Goal: Transaction & Acquisition: Obtain resource

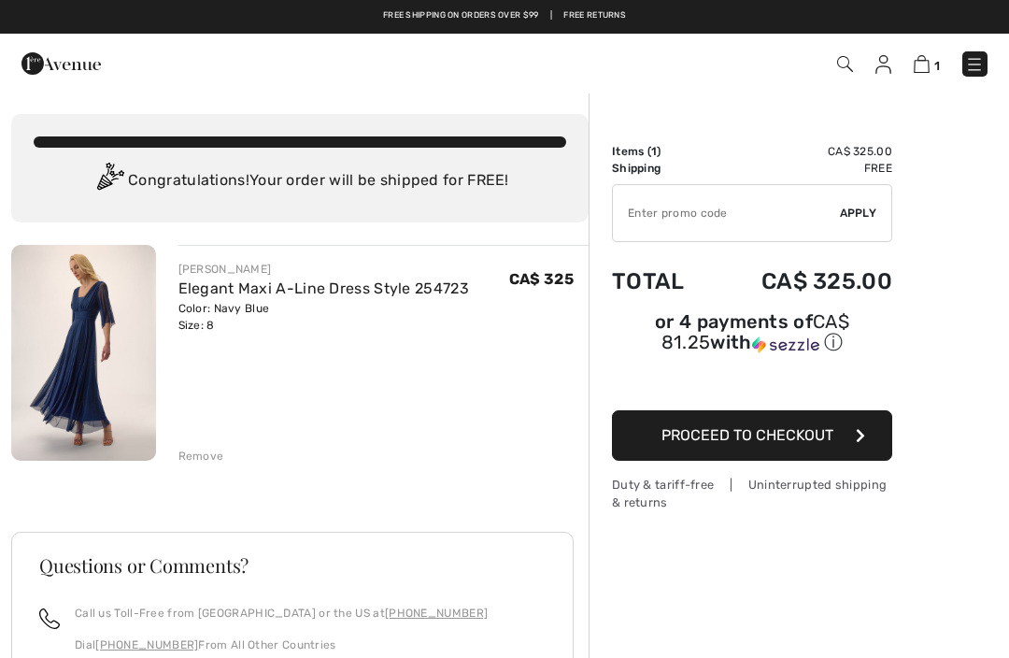
click at [96, 334] on img at bounding box center [83, 353] width 145 height 216
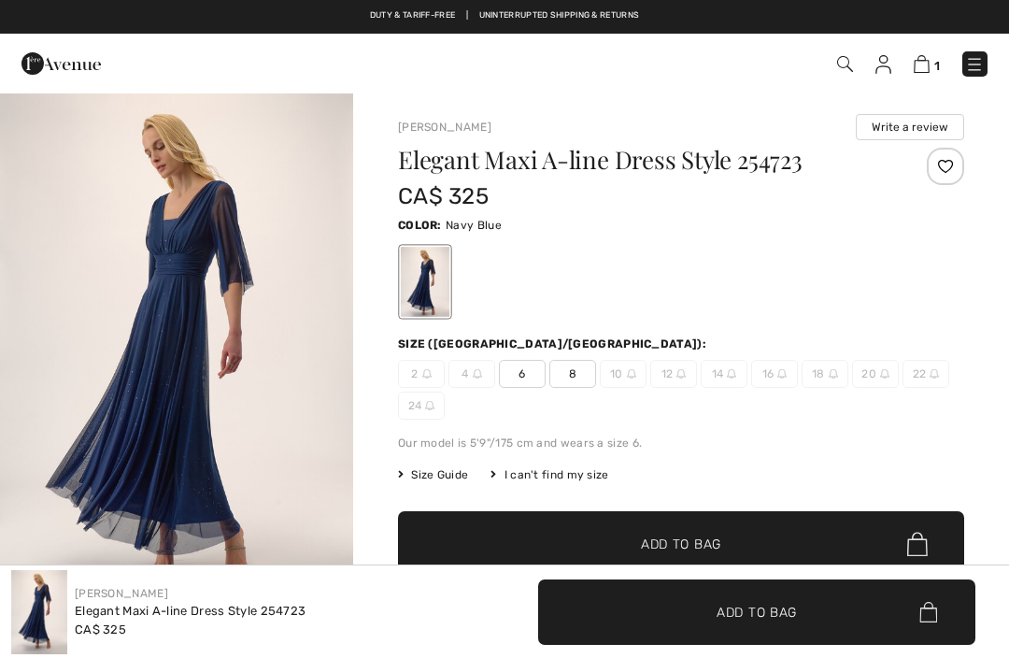
checkbox input "true"
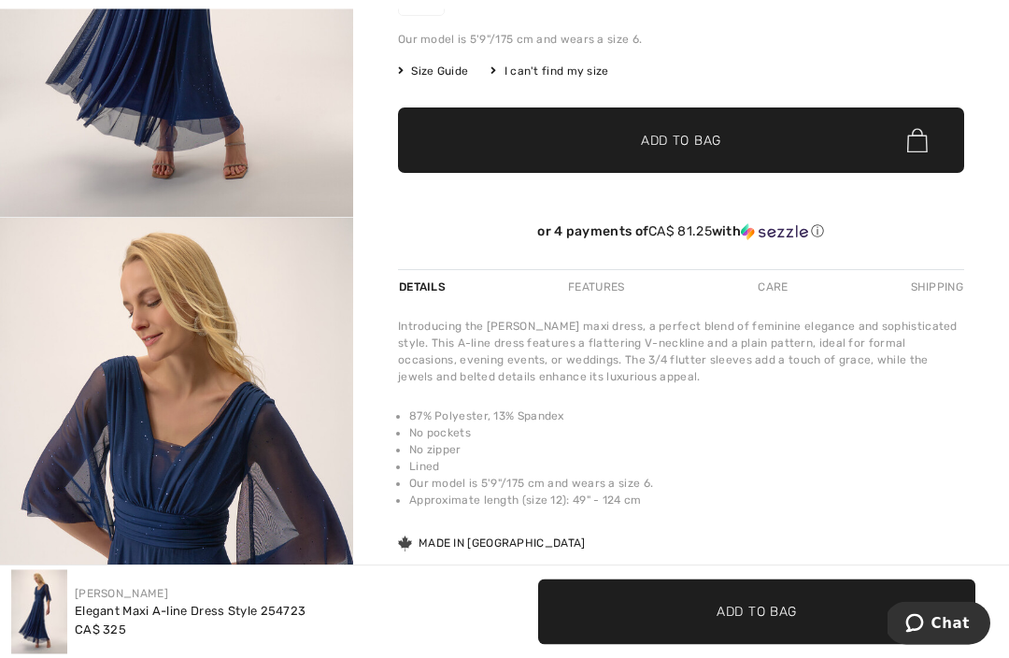
scroll to position [405, 0]
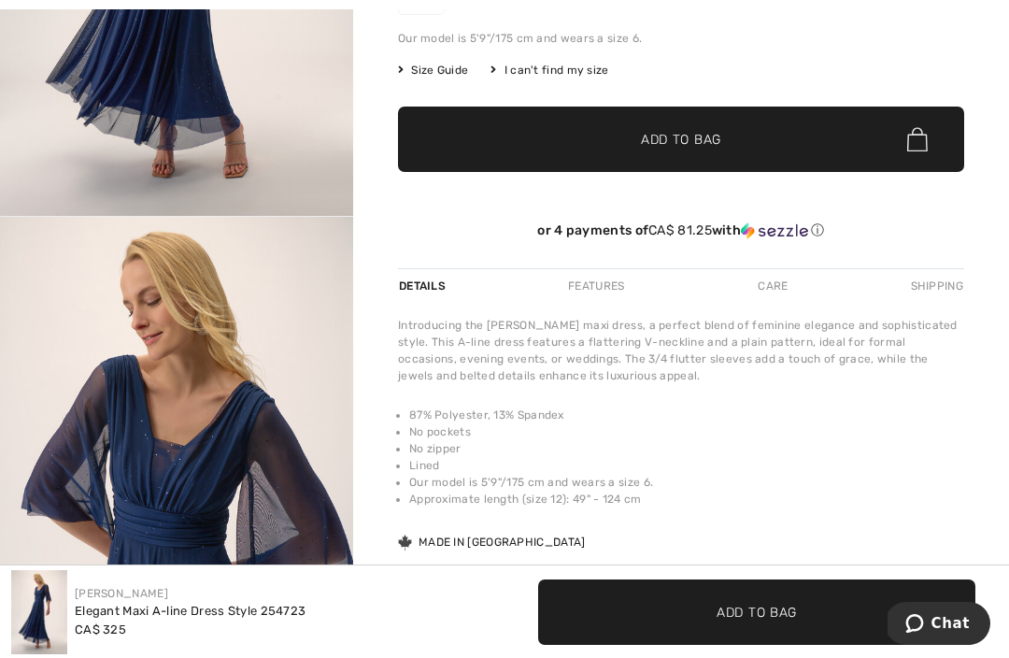
click at [216, 461] on img "2 / 5" at bounding box center [176, 481] width 353 height 529
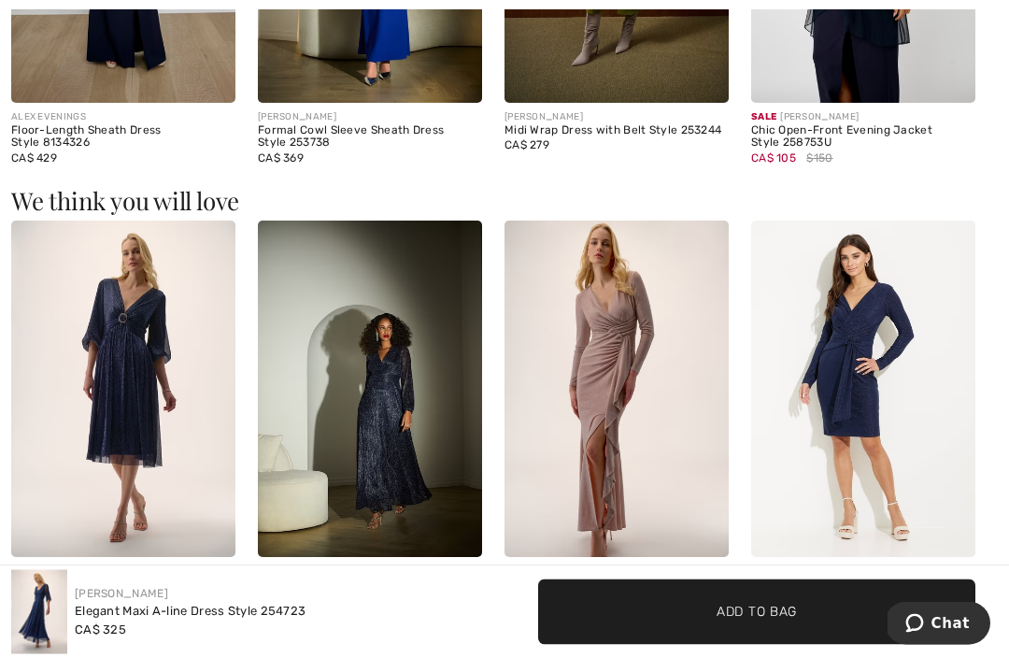
scroll to position [1428, 0]
click at [140, 345] on img at bounding box center [123, 389] width 224 height 336
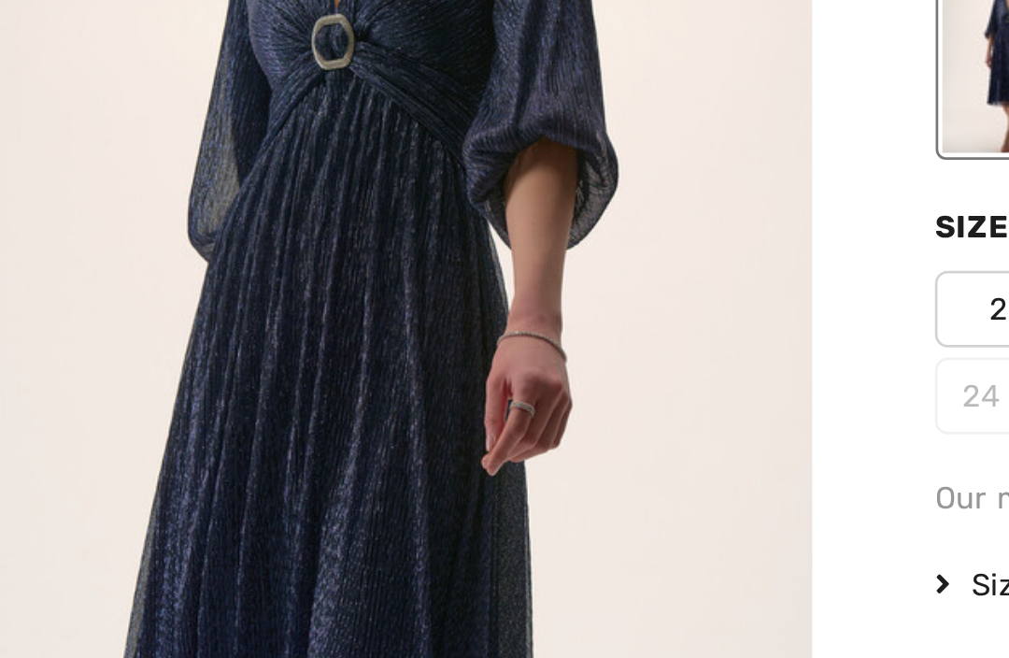
click at [237, 92] on img "1 / 5" at bounding box center [176, 356] width 353 height 529
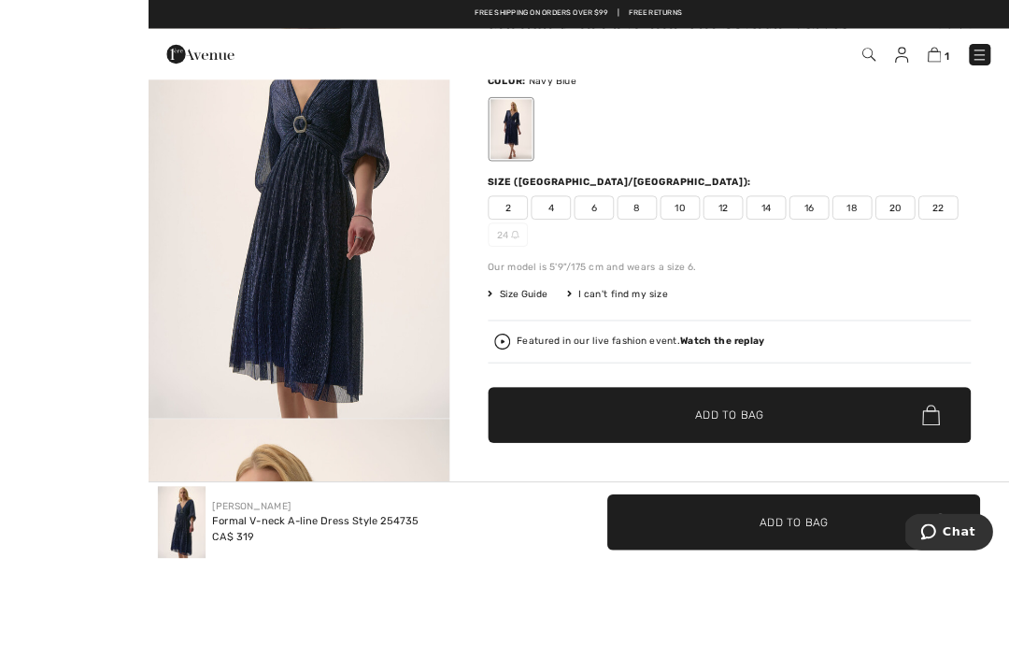
scroll to position [246, 0]
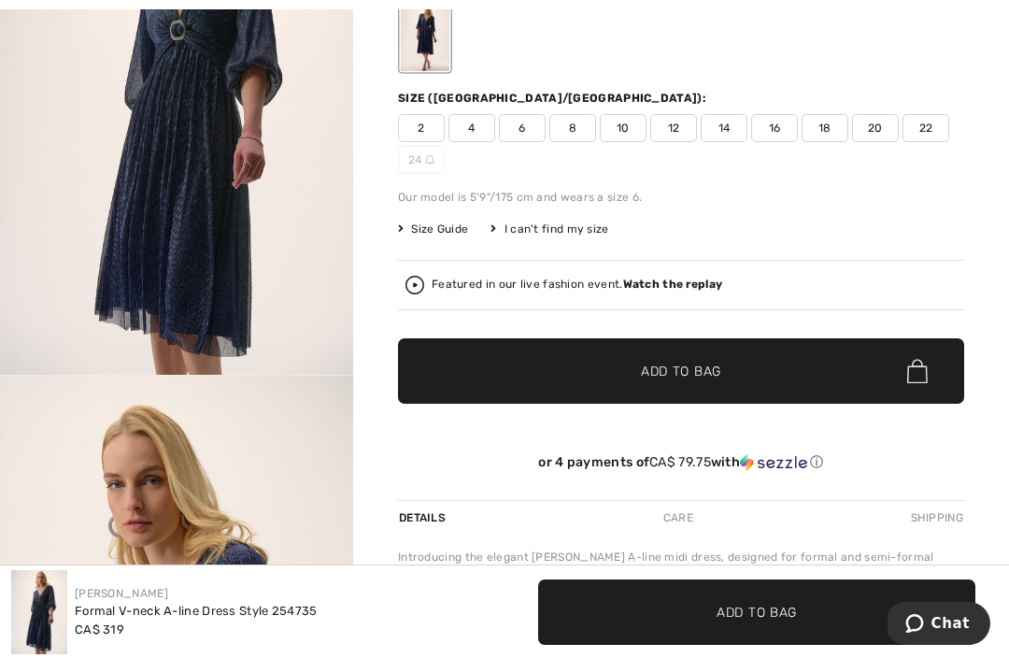
click at [810, 70] on div at bounding box center [681, 36] width 566 height 78
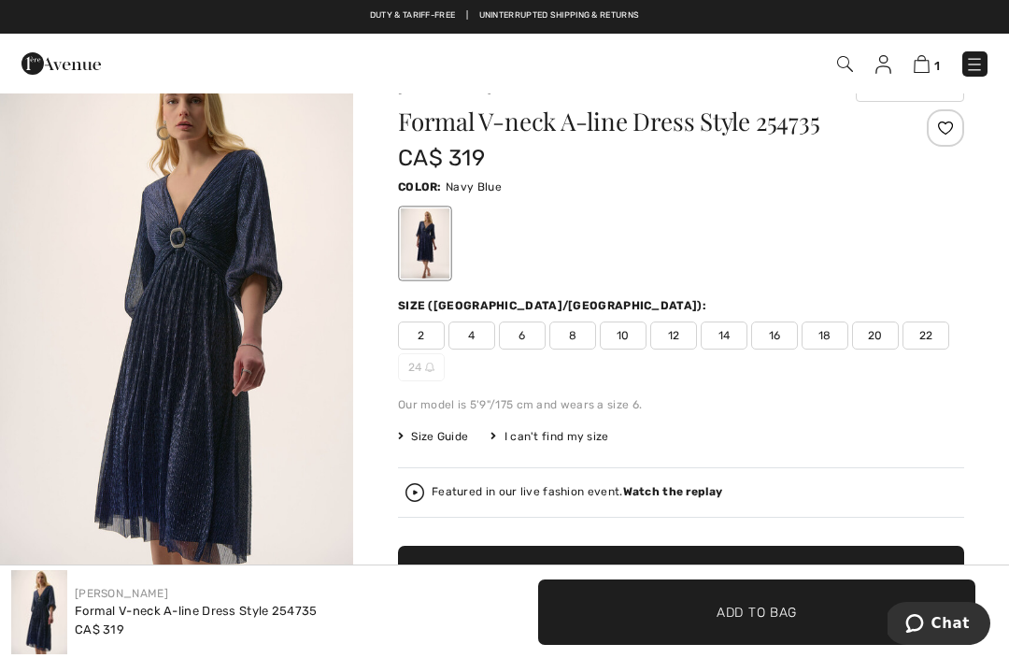
scroll to position [32, 0]
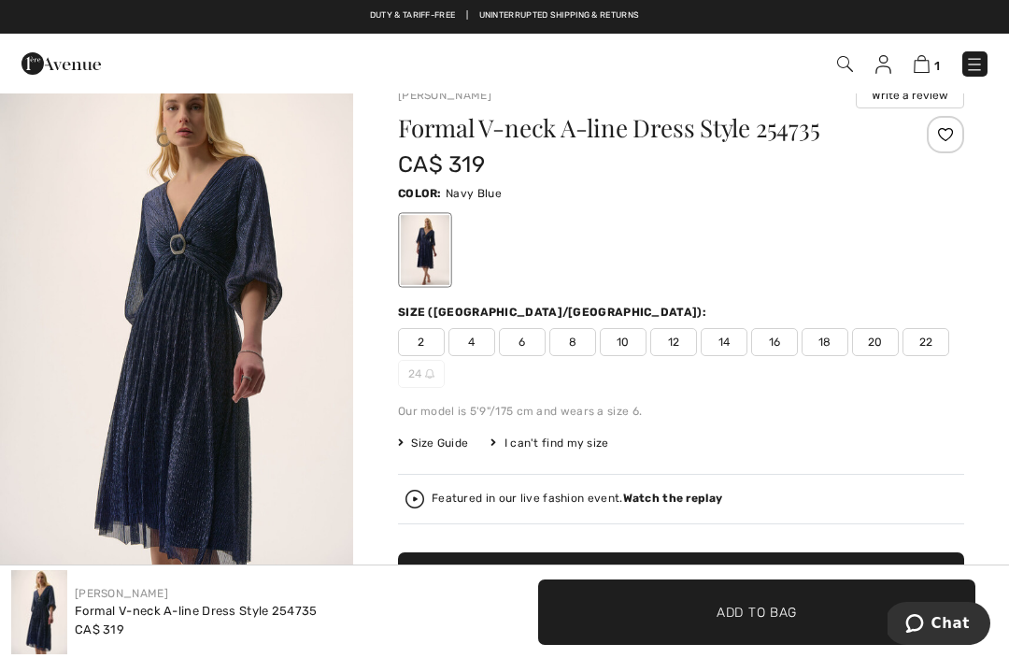
click at [577, 347] on span "8" at bounding box center [572, 342] width 47 height 28
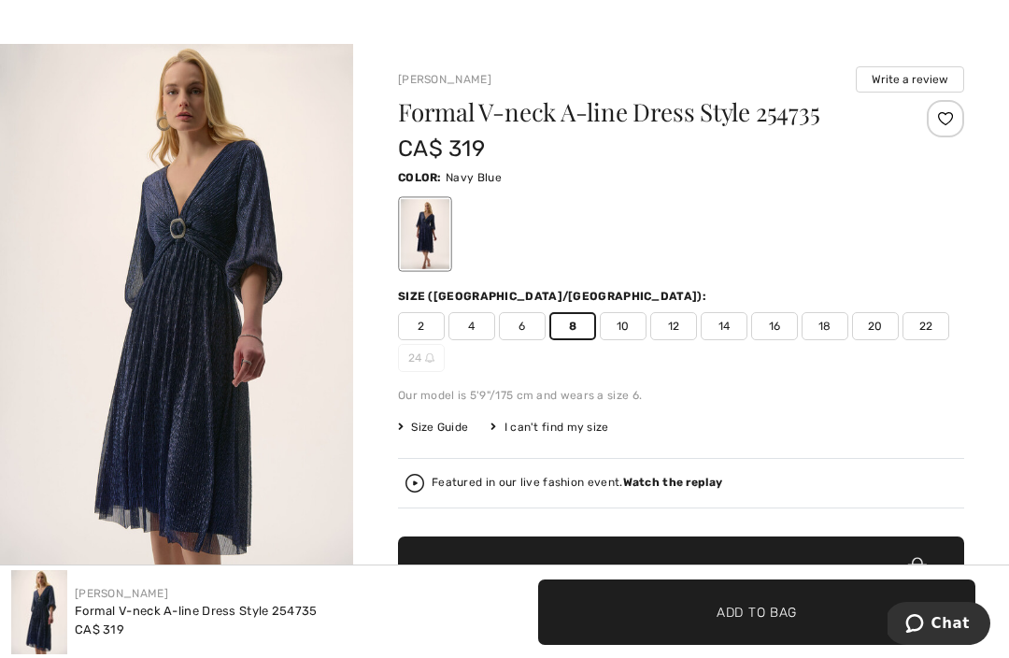
scroll to position [64, 0]
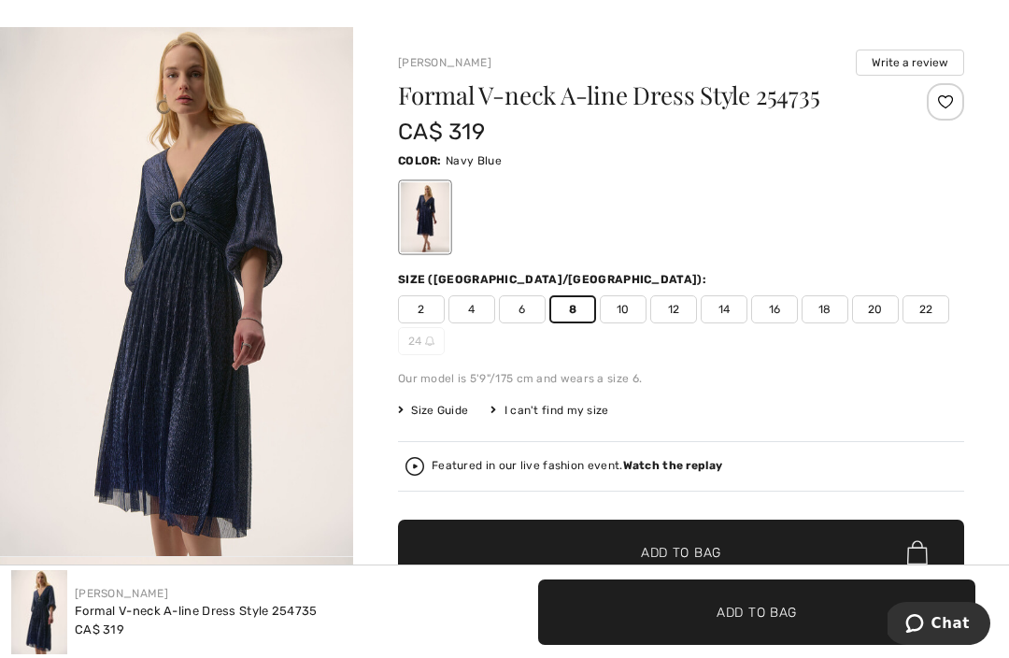
click at [417, 467] on img at bounding box center [415, 466] width 19 height 19
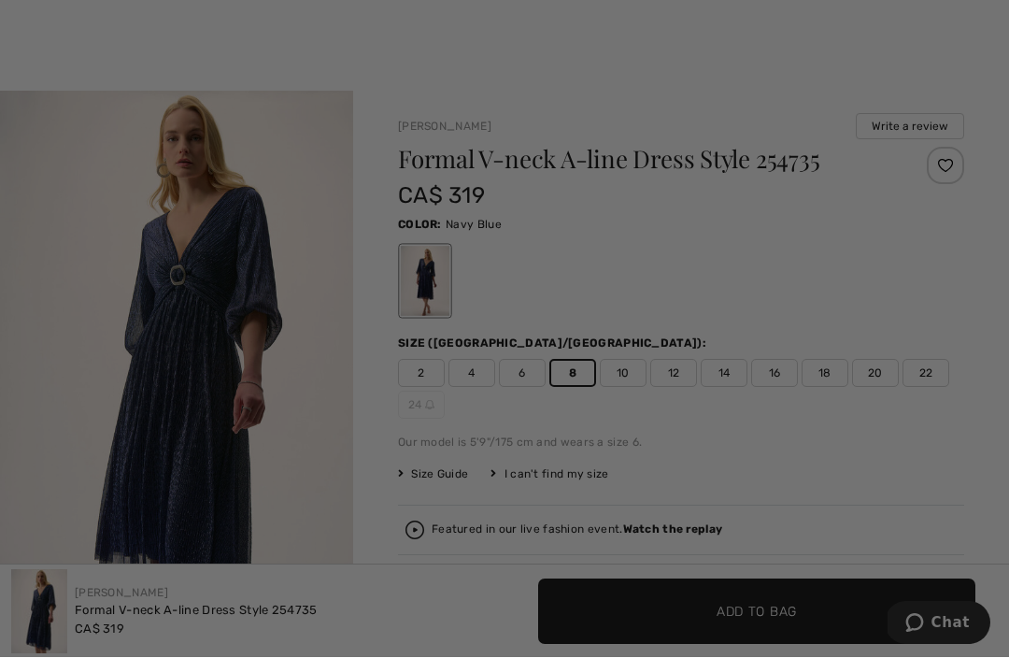
scroll to position [0, 0]
checkbox input "true"
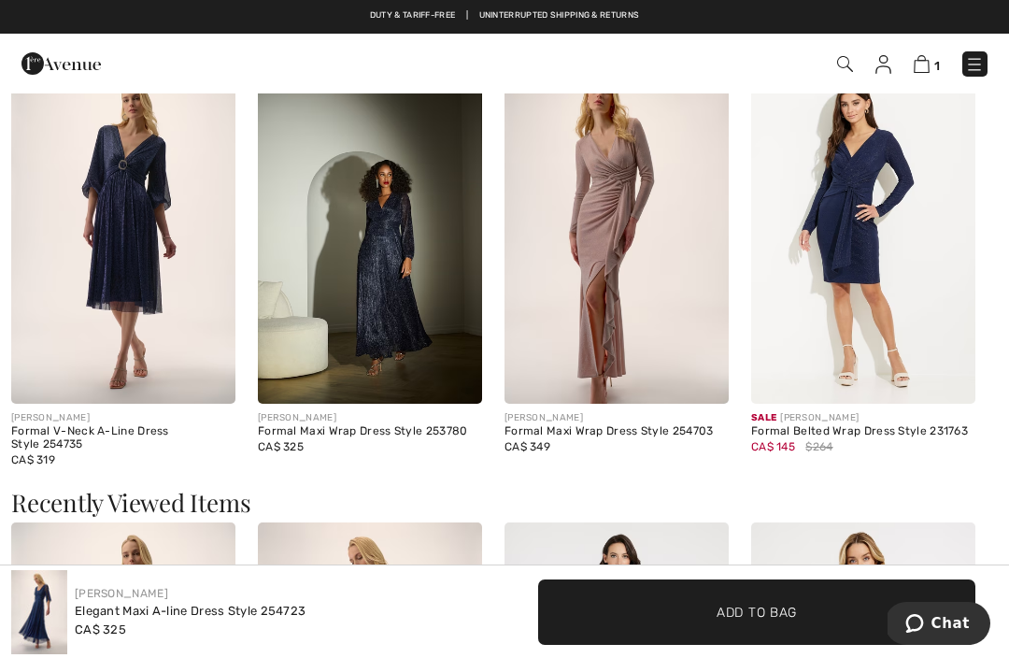
scroll to position [1575, 0]
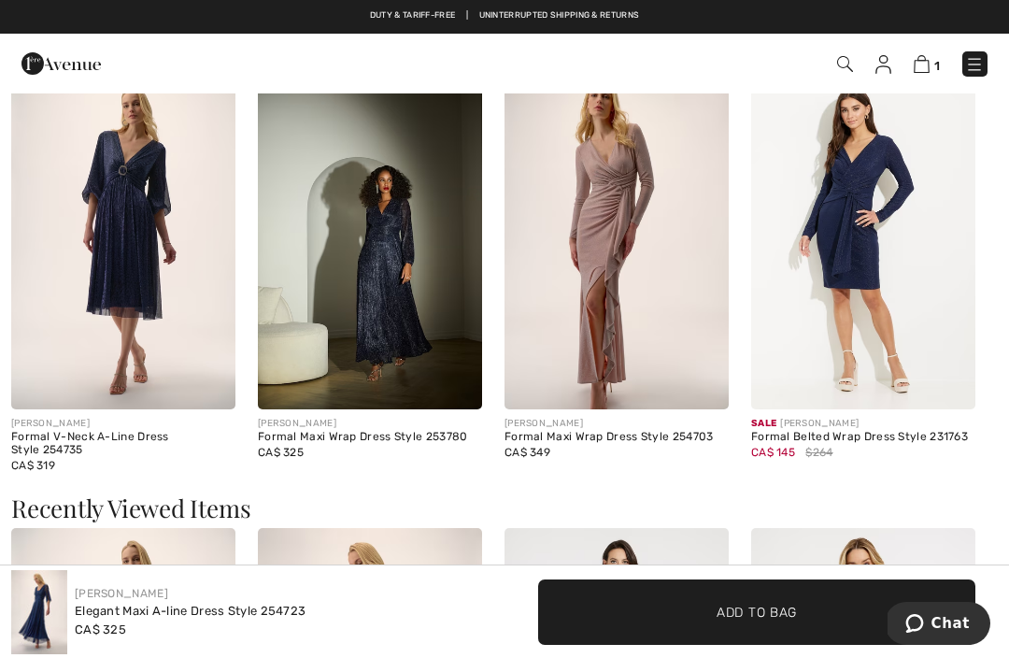
click at [135, 223] on img at bounding box center [123, 241] width 224 height 336
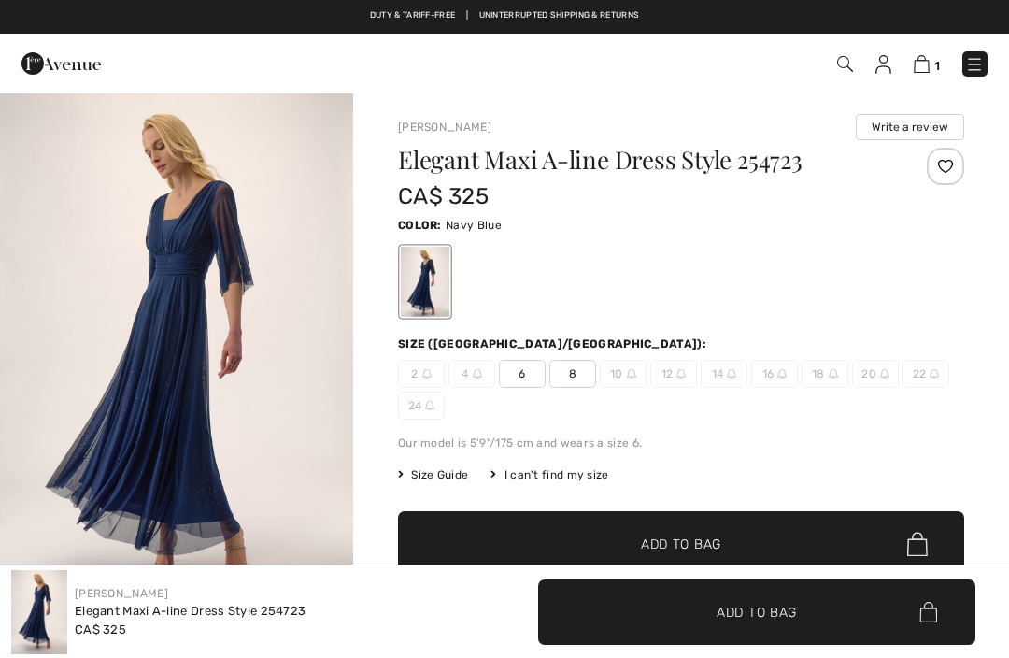
scroll to position [1575, 0]
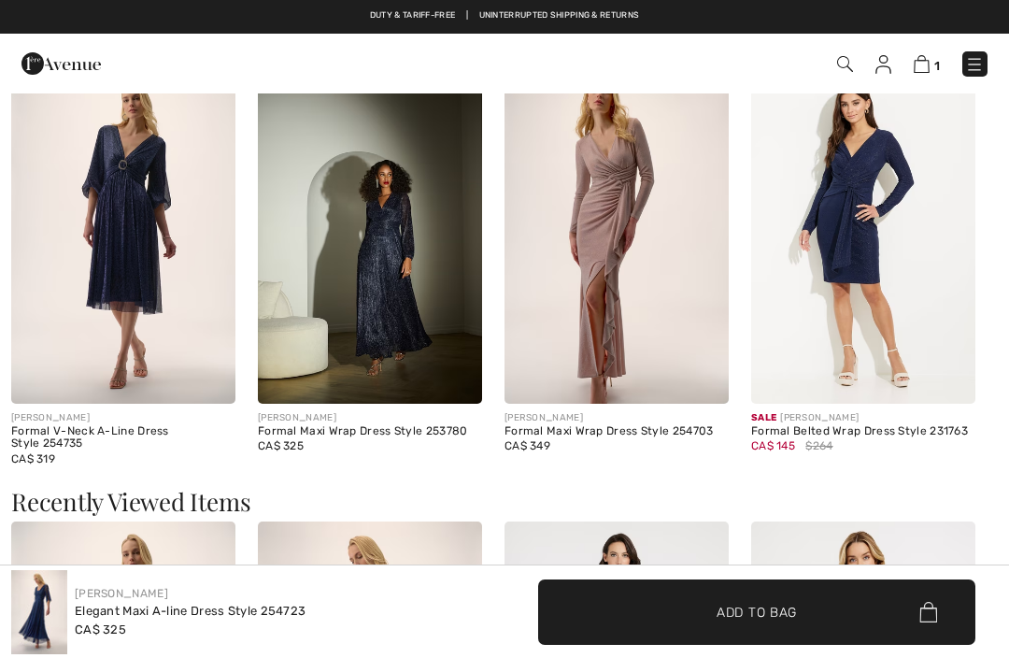
checkbox input "true"
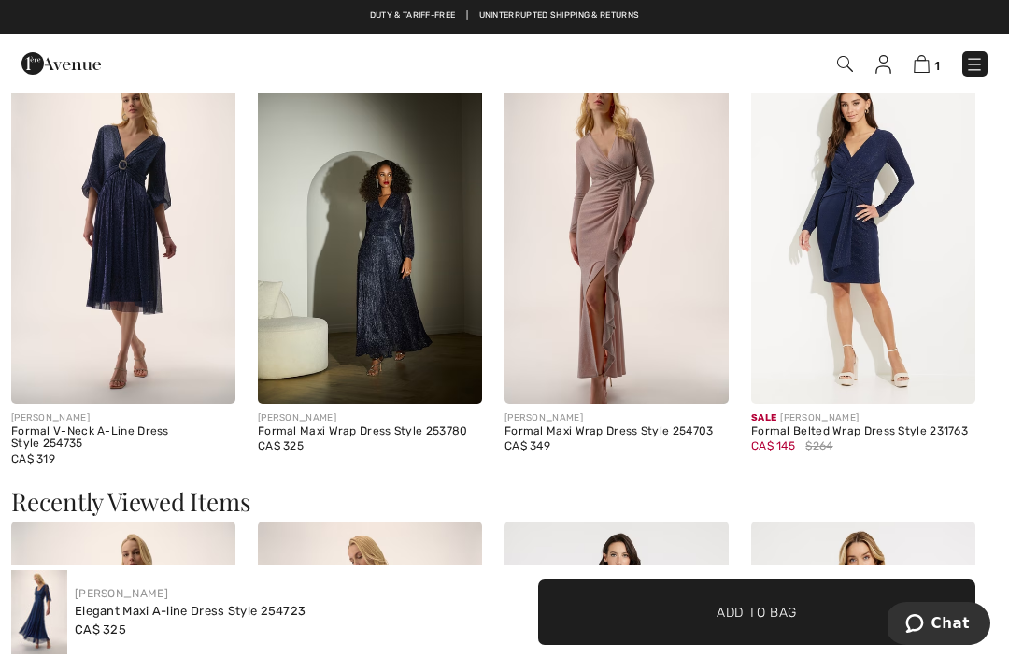
click at [393, 278] on img at bounding box center [370, 235] width 224 height 336
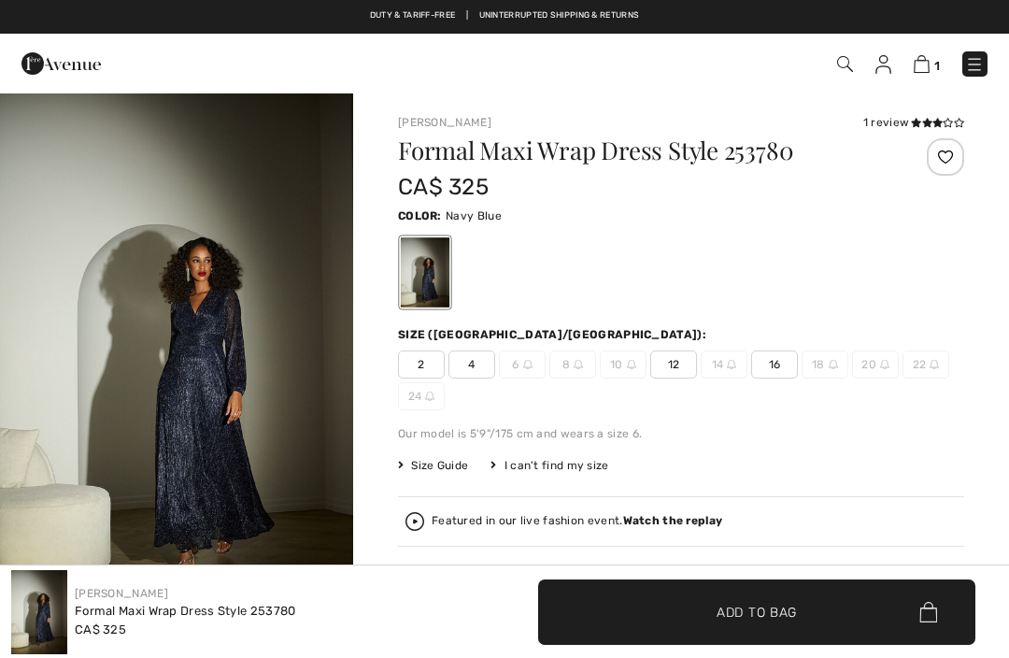
checkbox input "true"
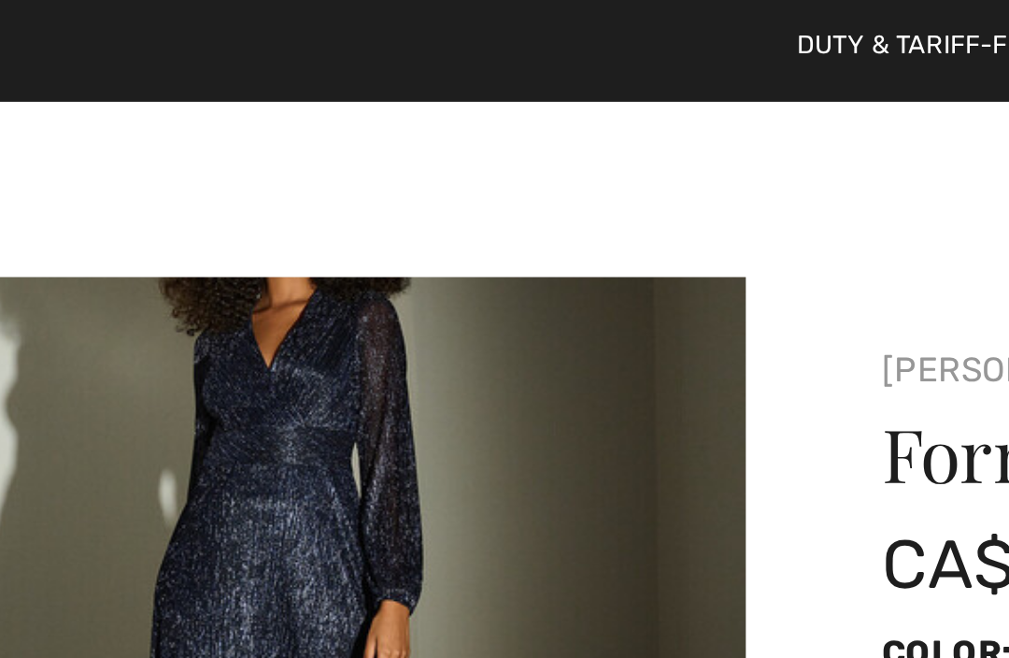
scroll to position [192, 0]
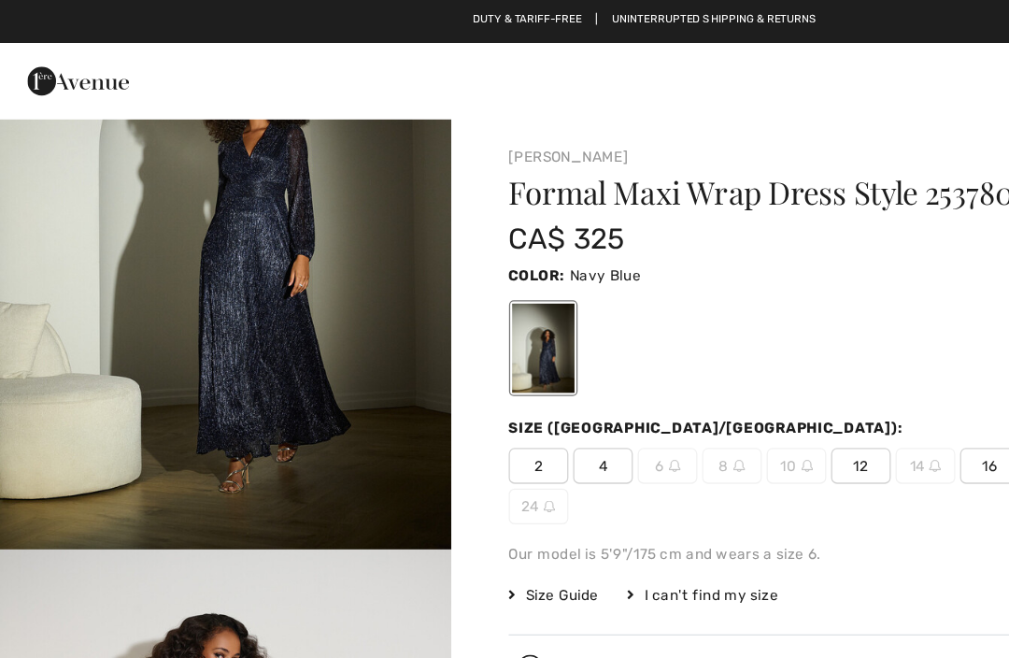
click at [445, 471] on span "Size Guide" at bounding box center [433, 465] width 70 height 17
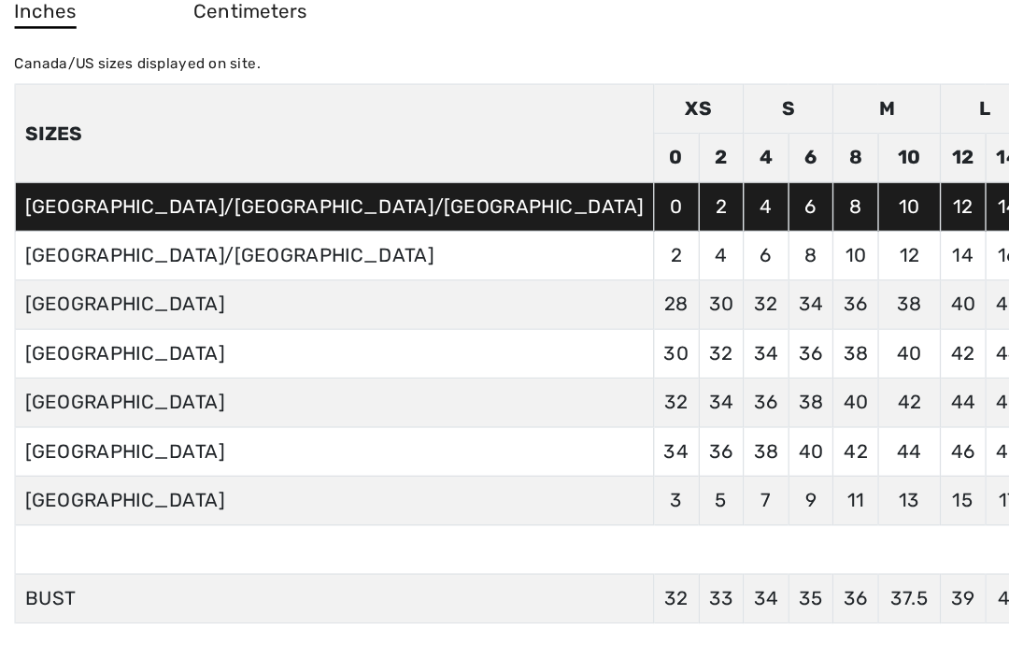
scroll to position [0, 0]
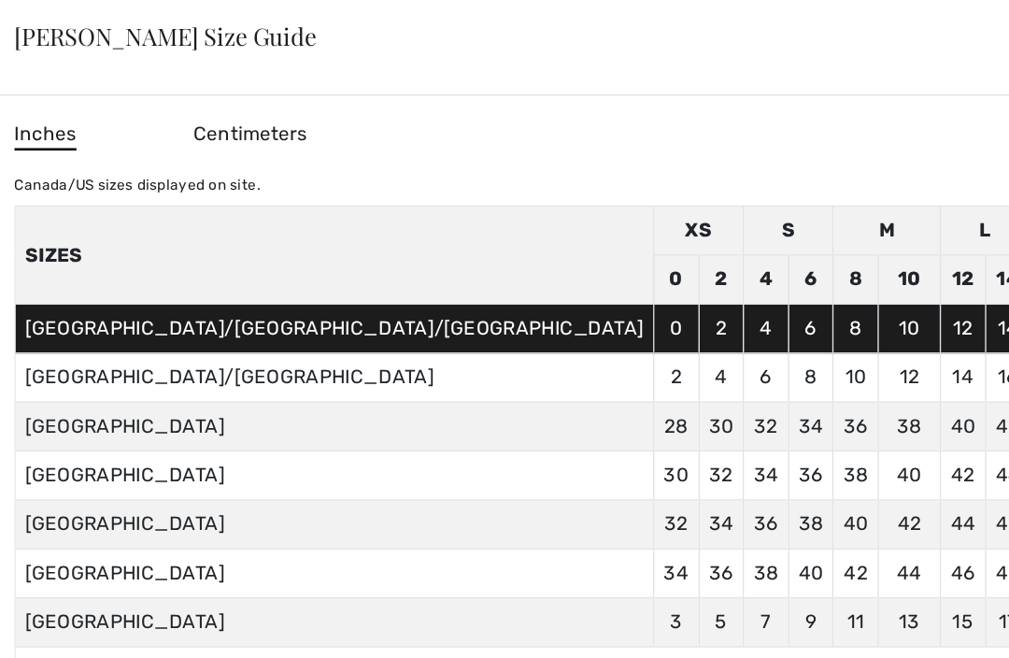
click at [85, 187] on div at bounding box center [504, 329] width 1009 height 658
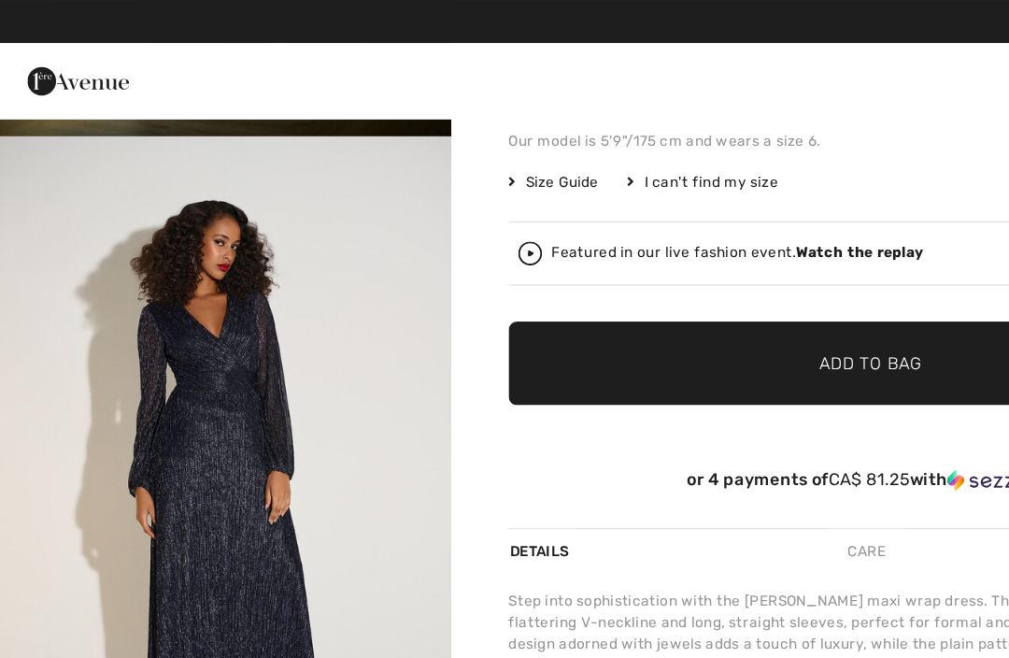
scroll to position [323, 0]
click at [420, 195] on img at bounding box center [415, 198] width 19 height 19
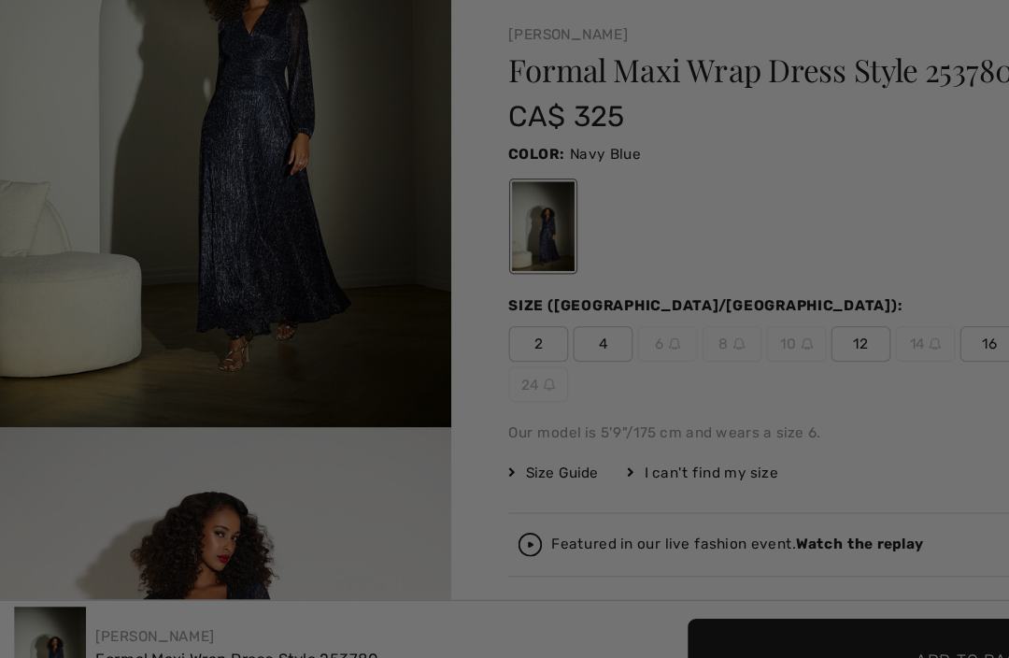
scroll to position [0, 0]
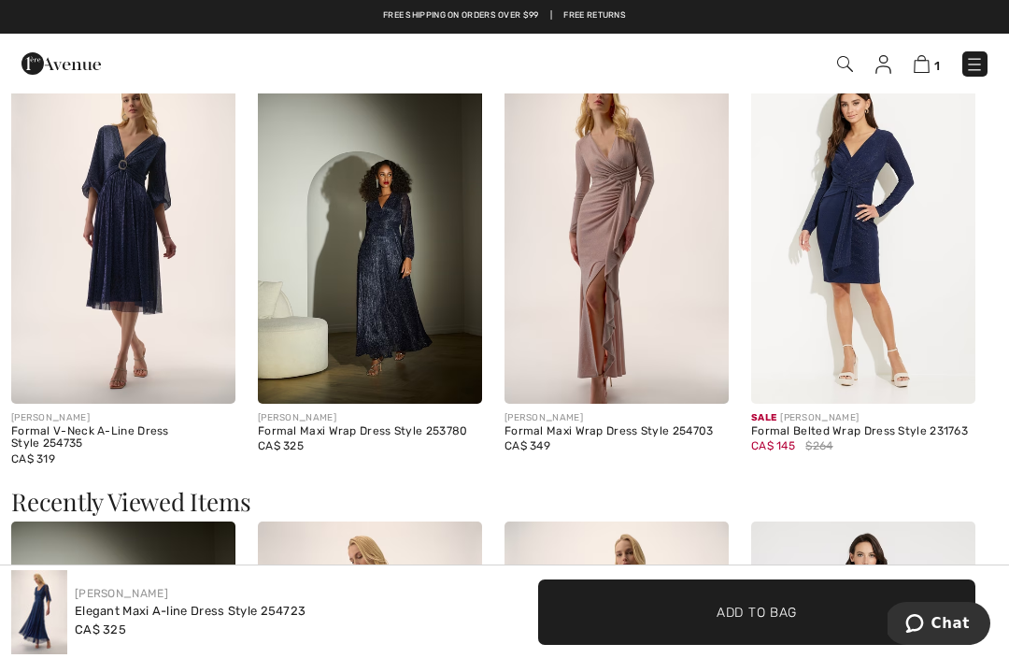
click at [44, 600] on img at bounding box center [39, 612] width 56 height 84
click at [34, 611] on img at bounding box center [39, 612] width 56 height 84
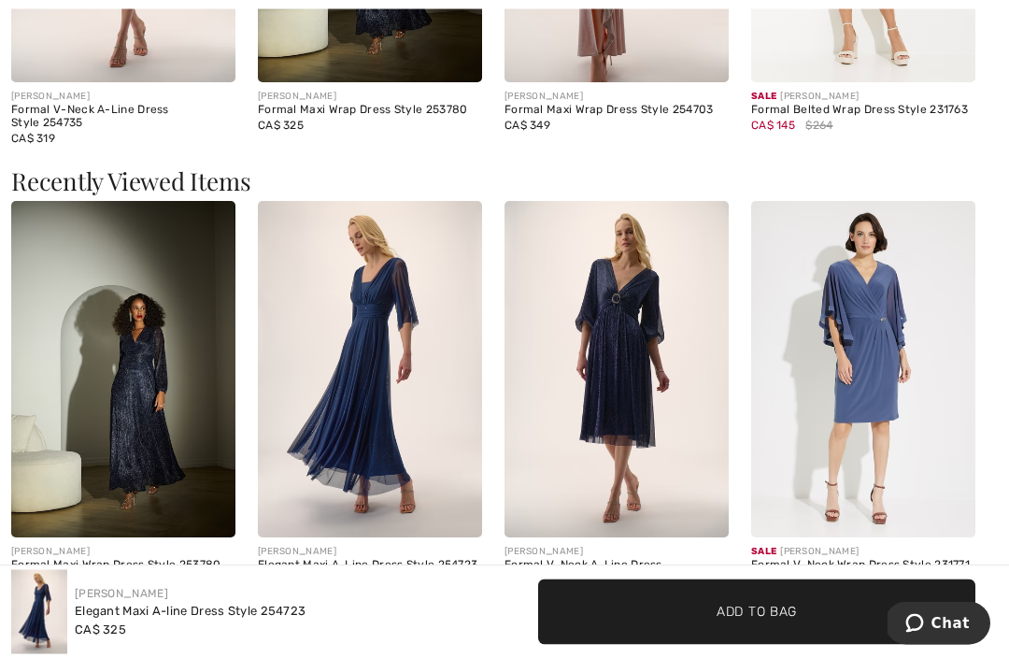
scroll to position [1913, 0]
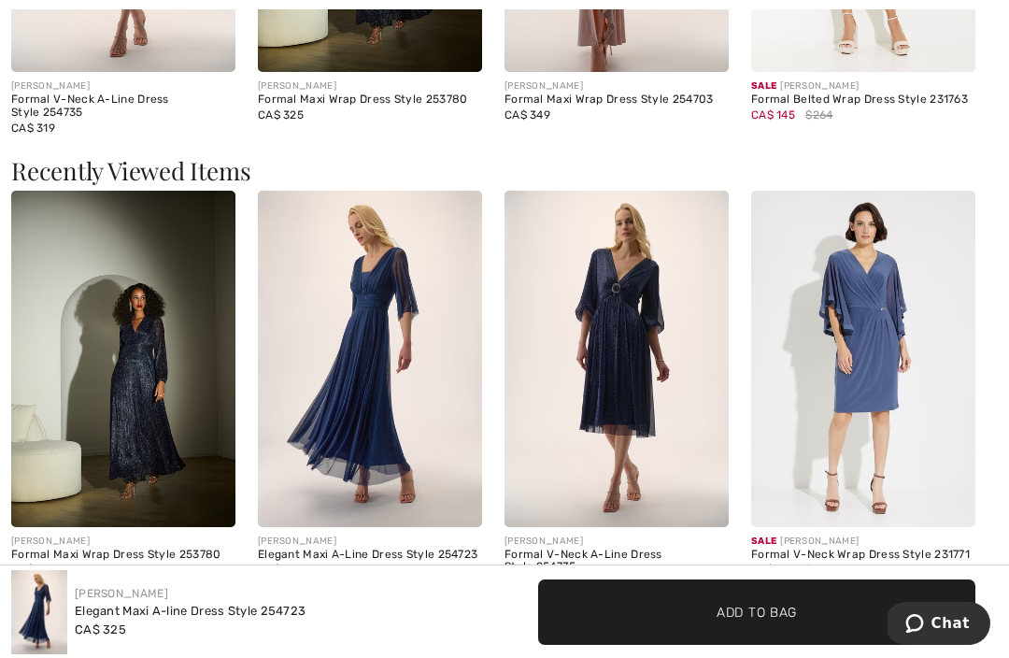
click at [376, 330] on img at bounding box center [370, 359] width 224 height 336
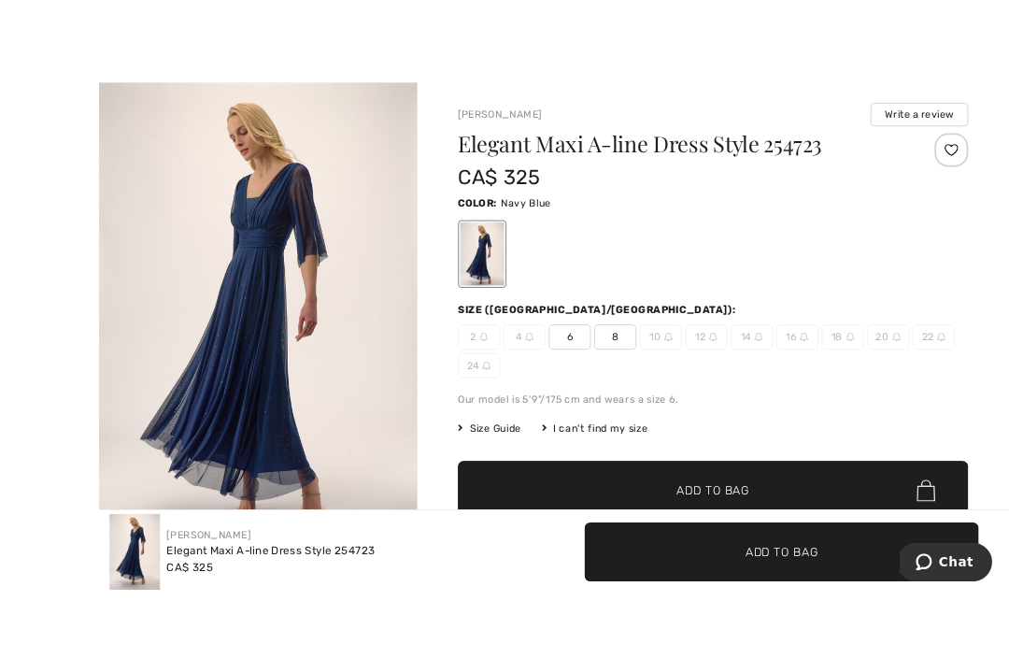
scroll to position [58, 0]
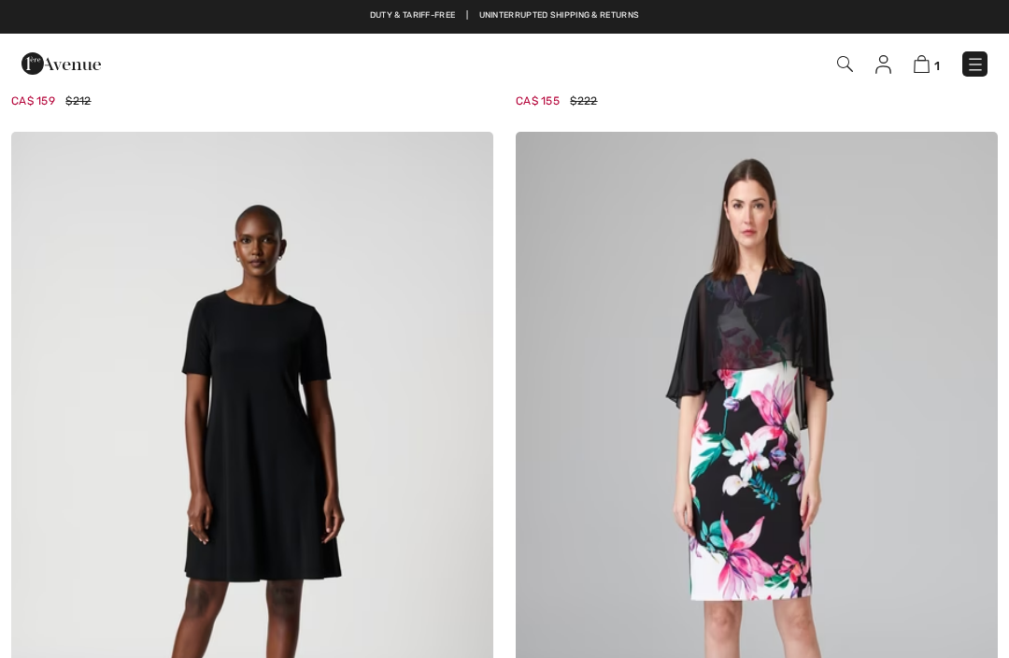
scroll to position [2523, 0]
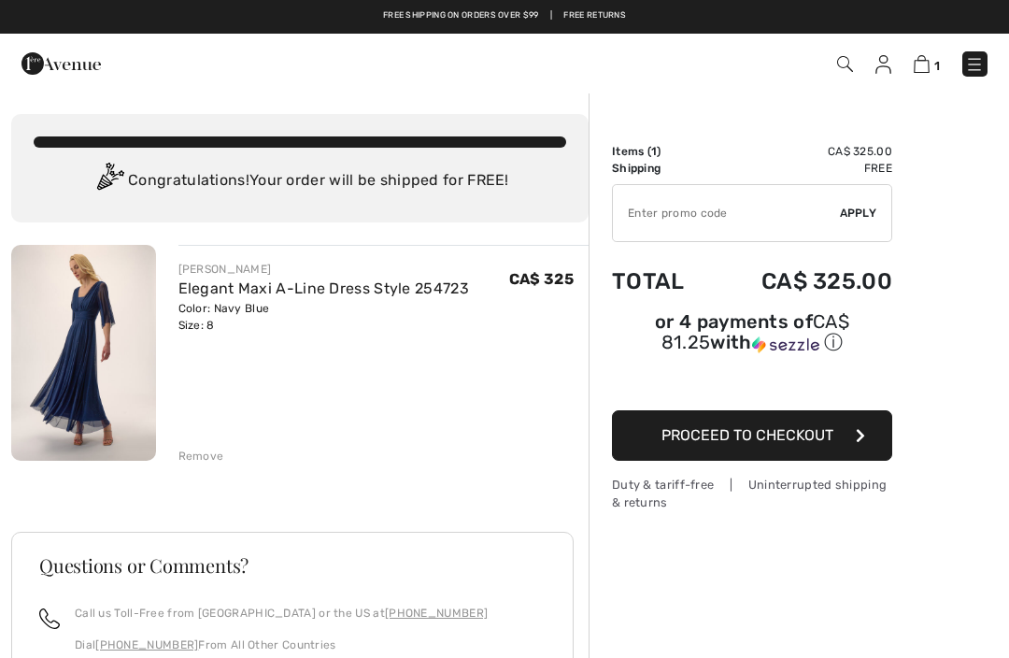
click at [58, 69] on img at bounding box center [60, 63] width 79 height 37
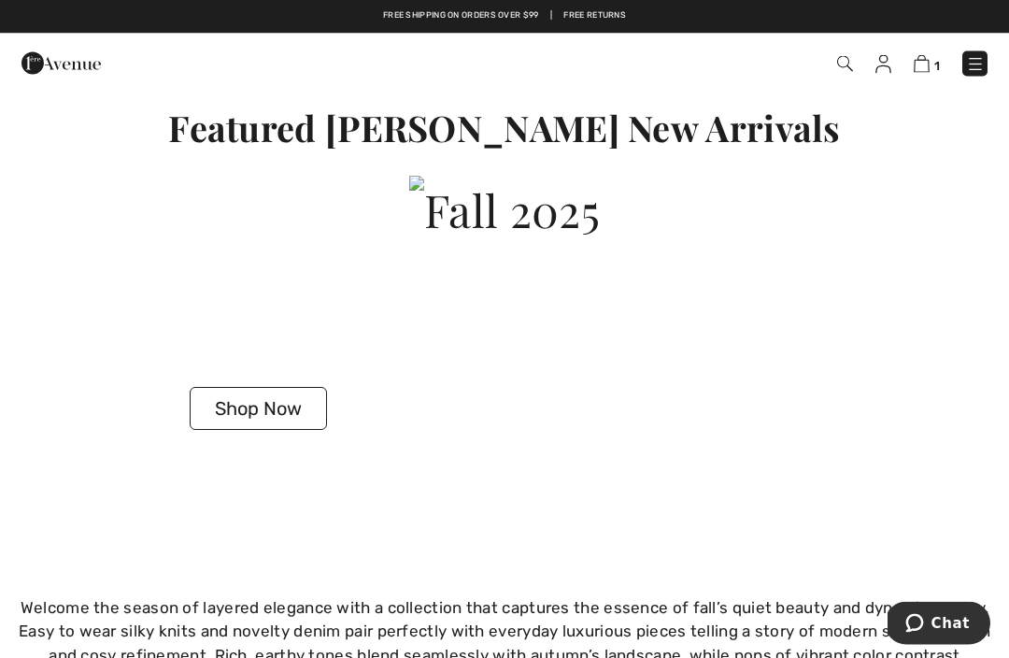
scroll to position [4493, 0]
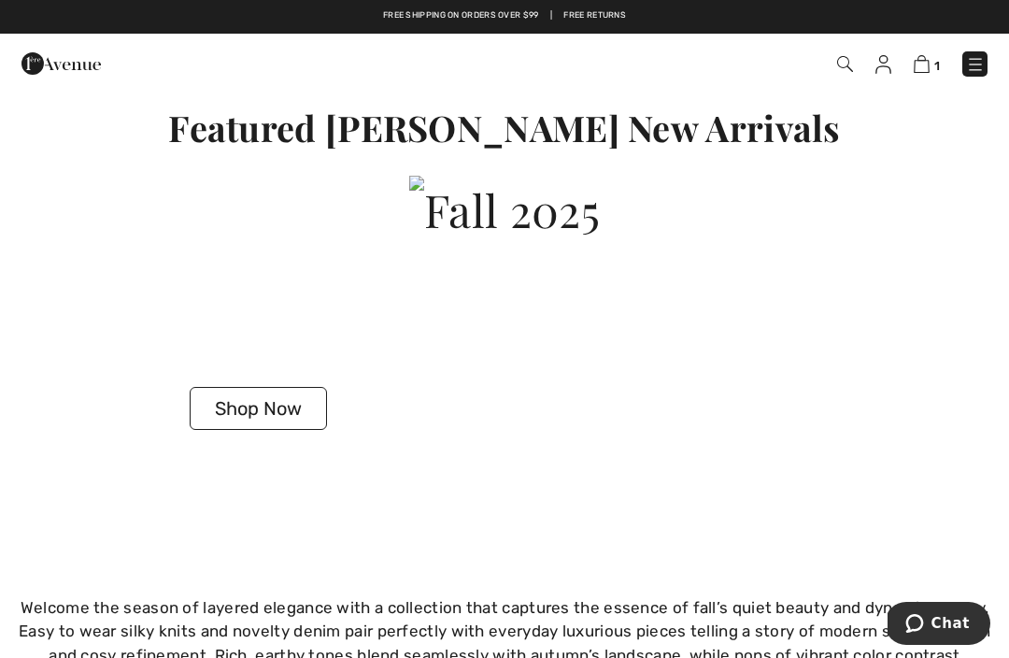
click at [257, 403] on button "Shop Now" at bounding box center [258, 408] width 137 height 43
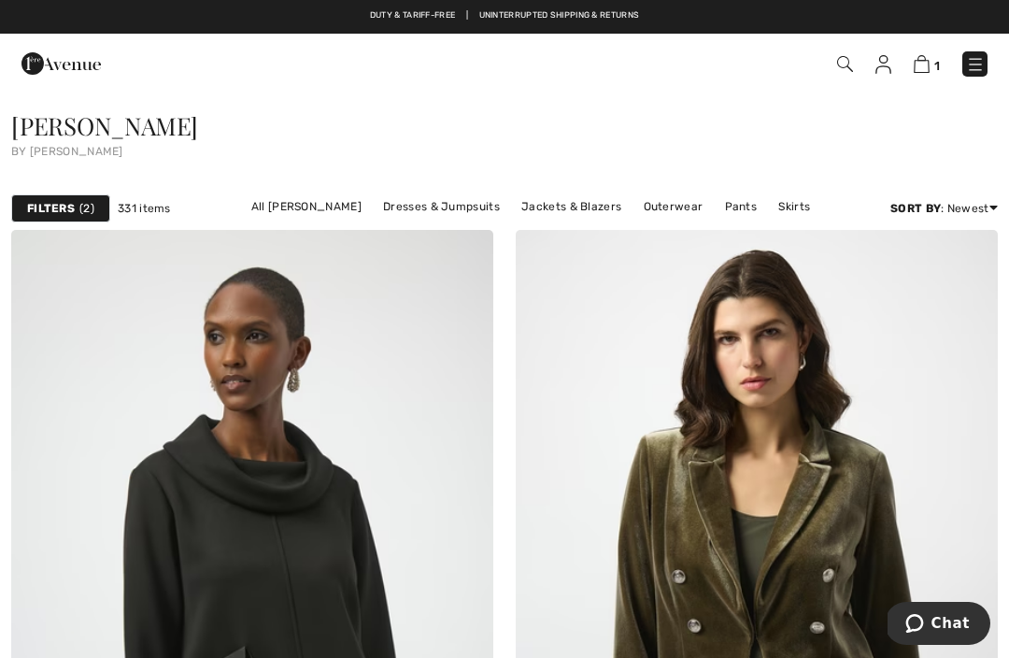
click at [477, 199] on link "Dresses & Jumpsuits" at bounding box center [441, 206] width 135 height 24
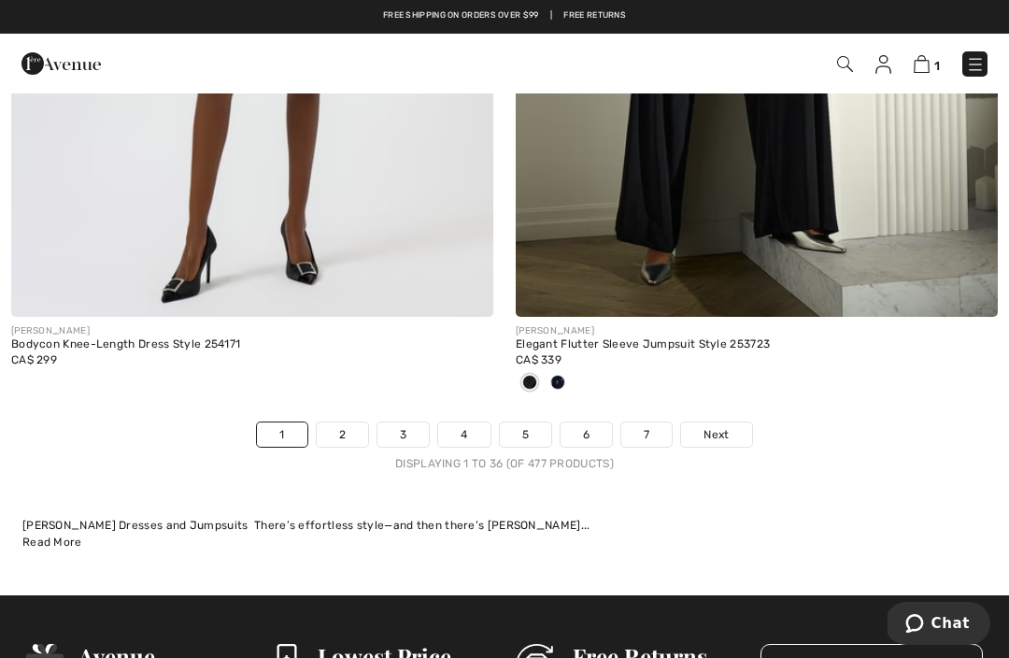
scroll to position [15021, 0]
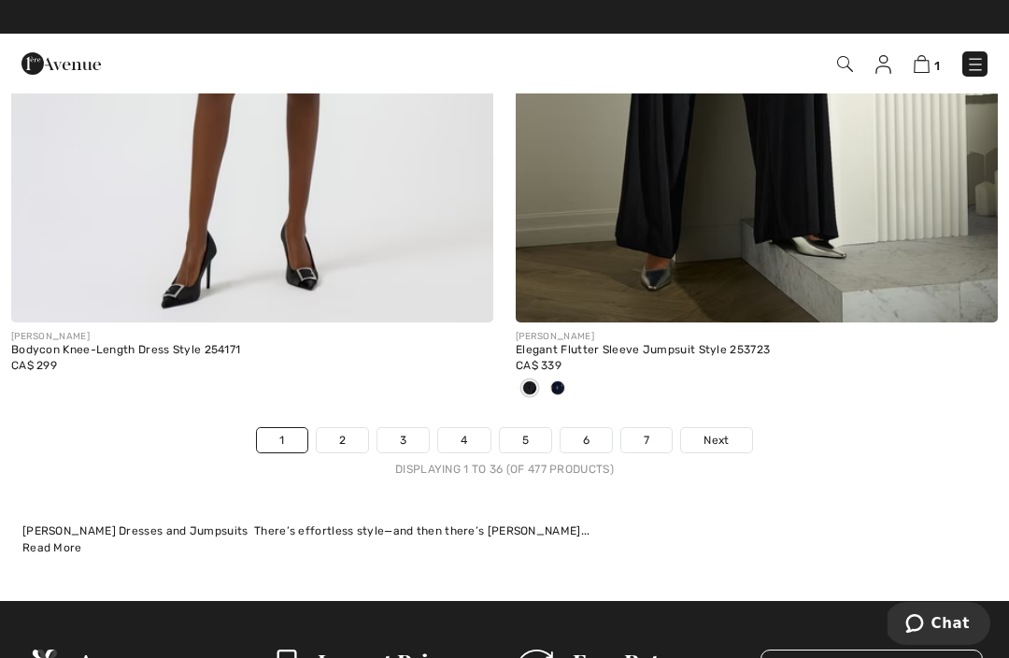
click at [590, 428] on link "6" at bounding box center [586, 440] width 51 height 24
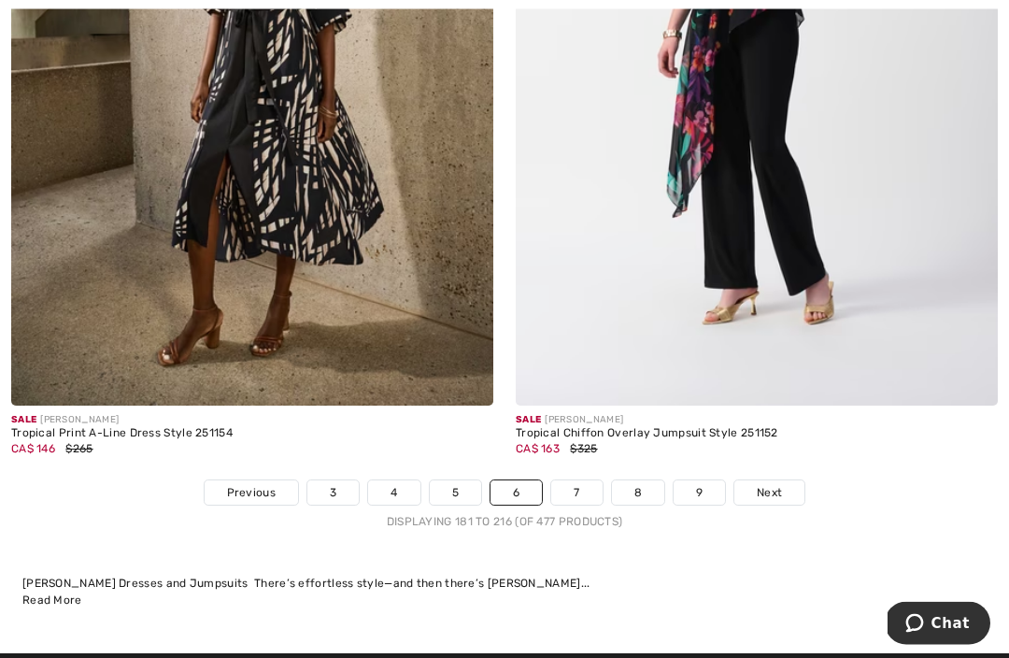
scroll to position [14815, 0]
click at [639, 489] on link "8" at bounding box center [638, 492] width 52 height 24
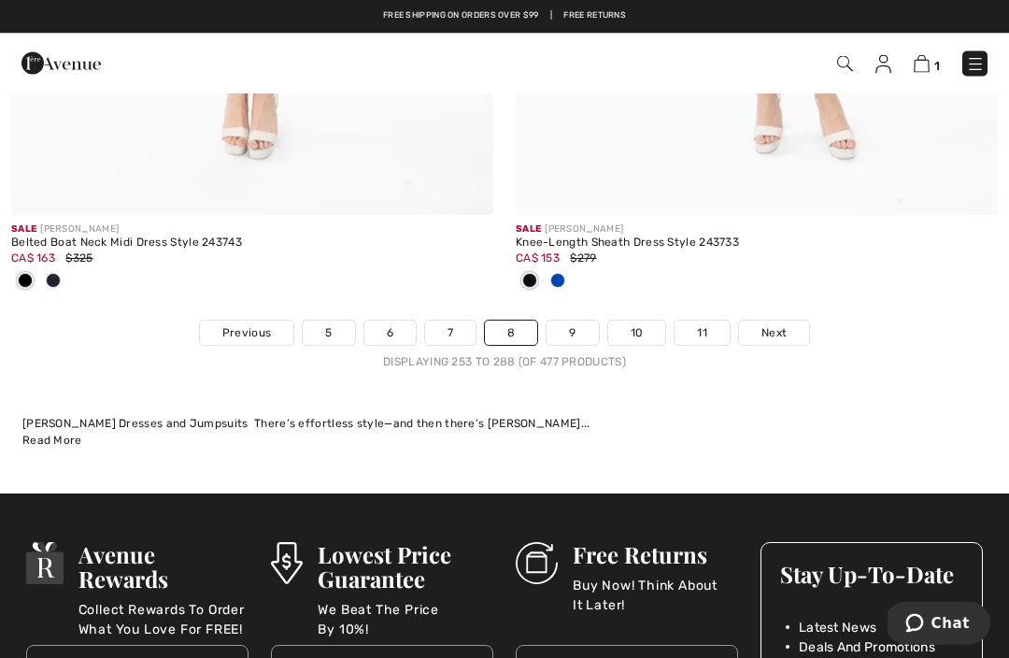
scroll to position [15125, 0]
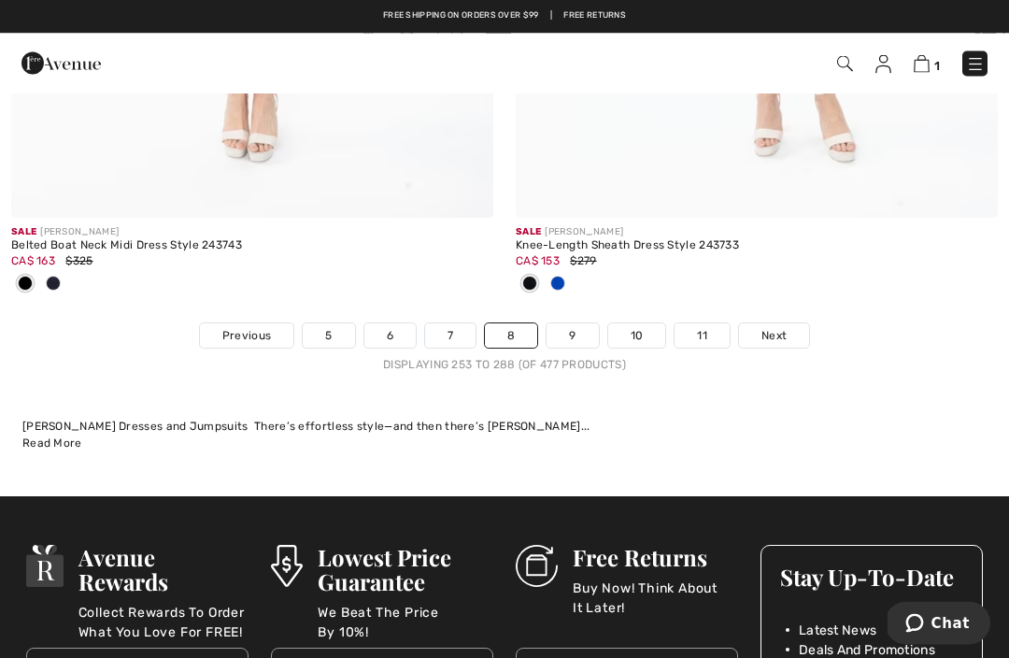
click at [573, 324] on link "9" at bounding box center [572, 336] width 51 height 24
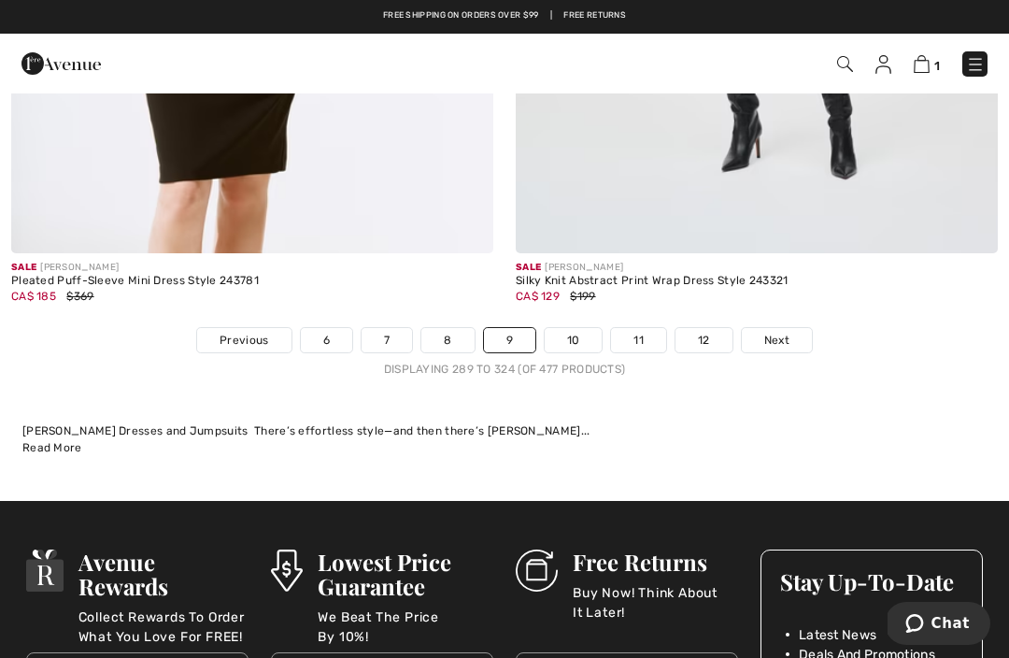
scroll to position [15151, 0]
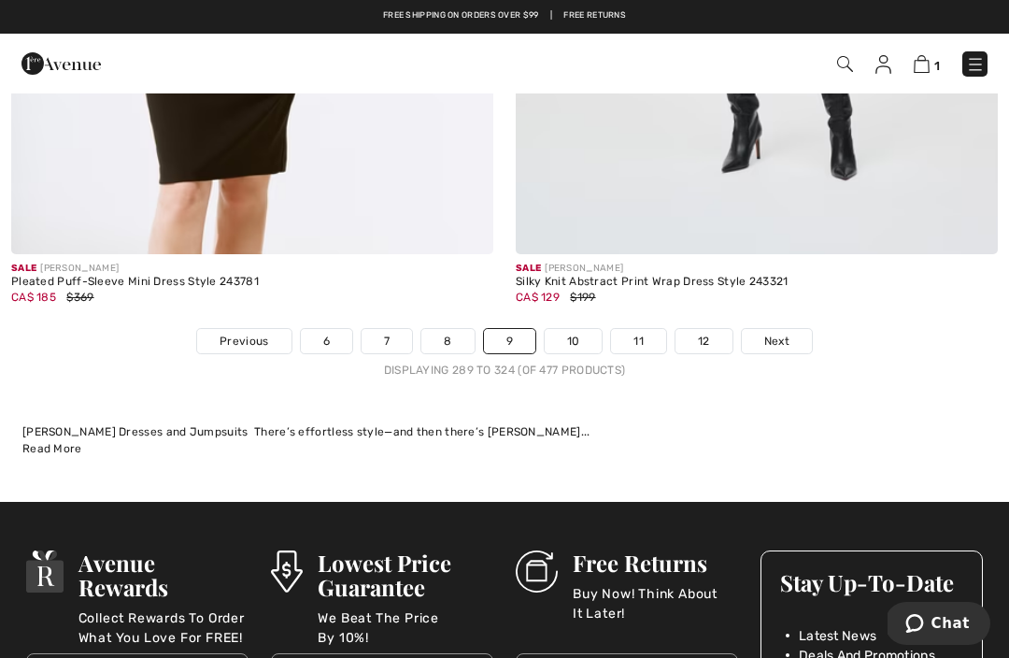
click at [574, 329] on link "10" at bounding box center [574, 341] width 58 height 24
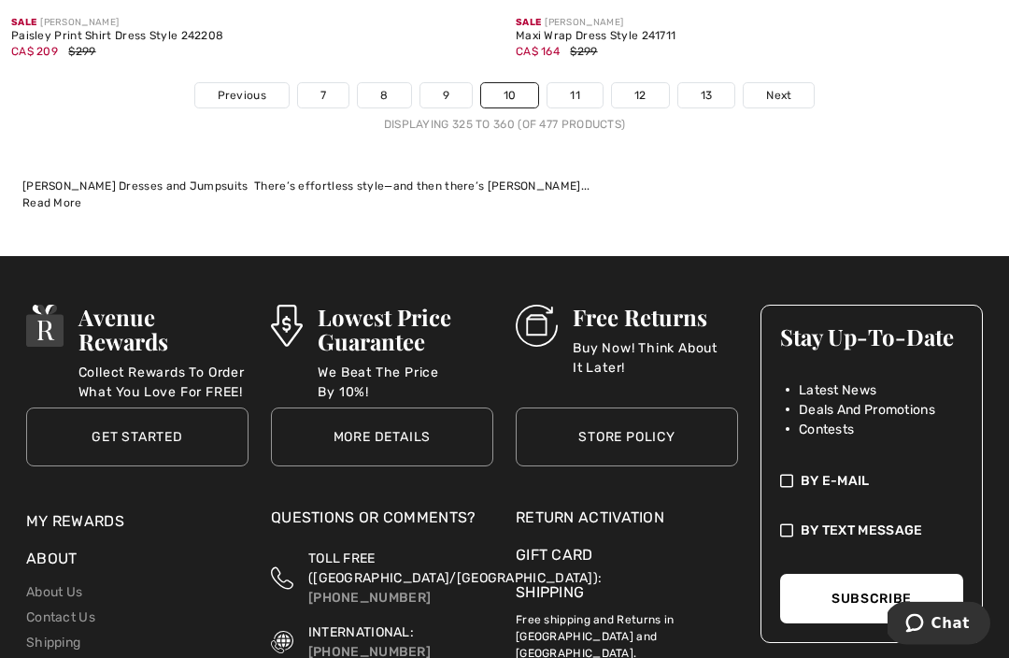
scroll to position [15429, 0]
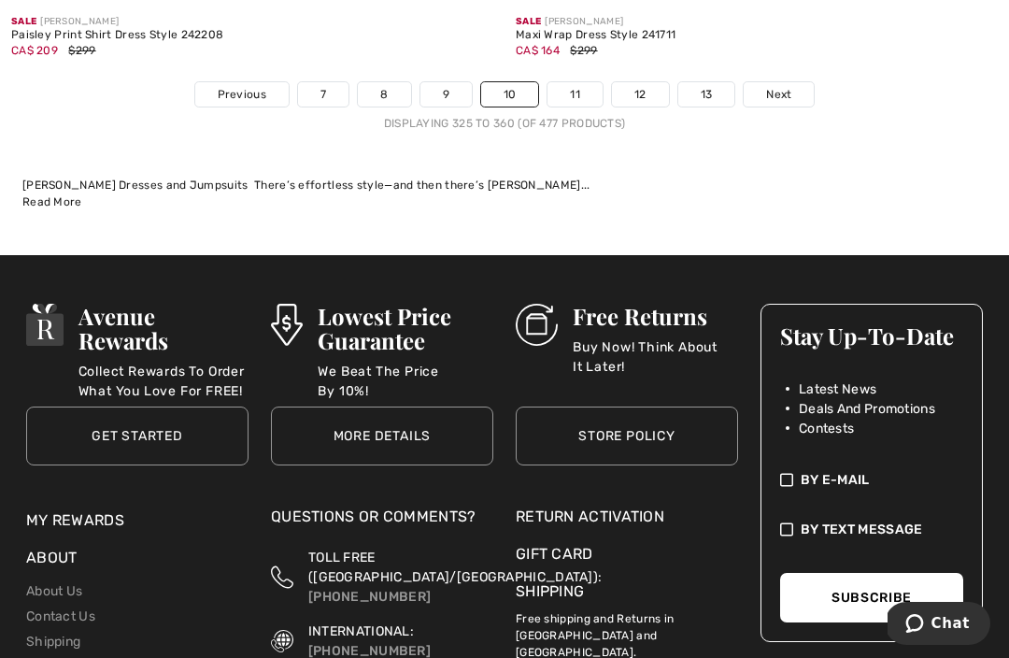
click at [571, 82] on link "11" at bounding box center [575, 94] width 55 height 24
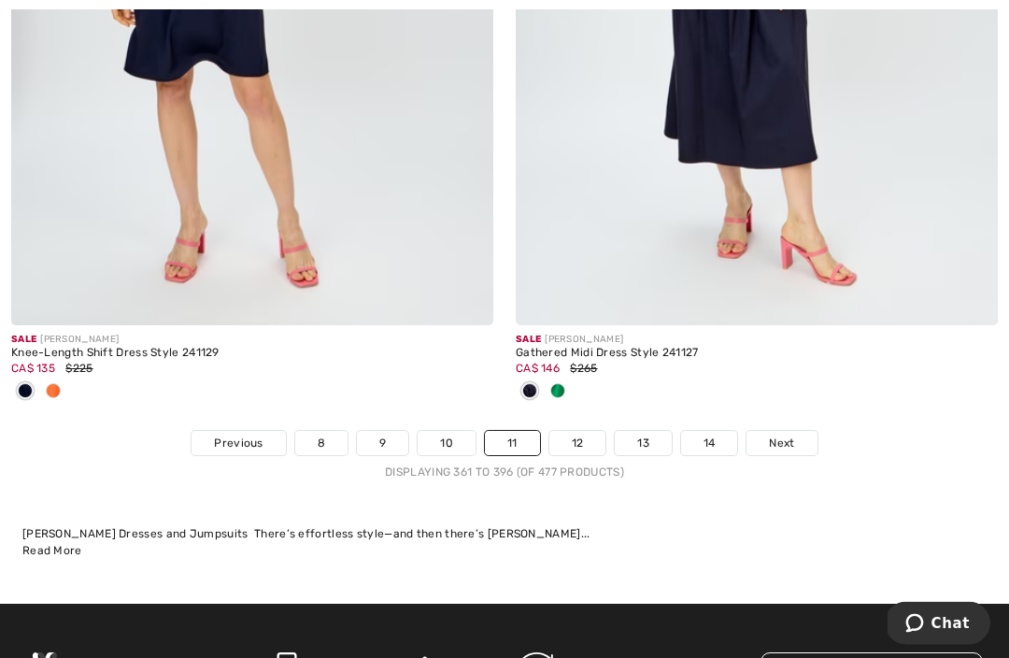
scroll to position [14988, 0]
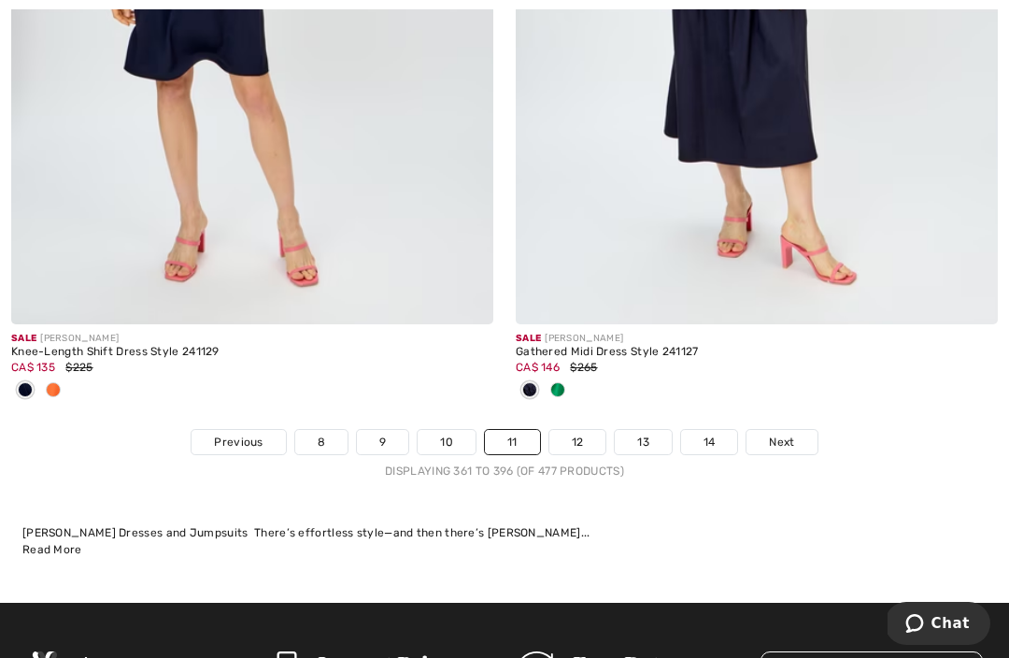
click at [516, 430] on link "11" at bounding box center [512, 442] width 55 height 24
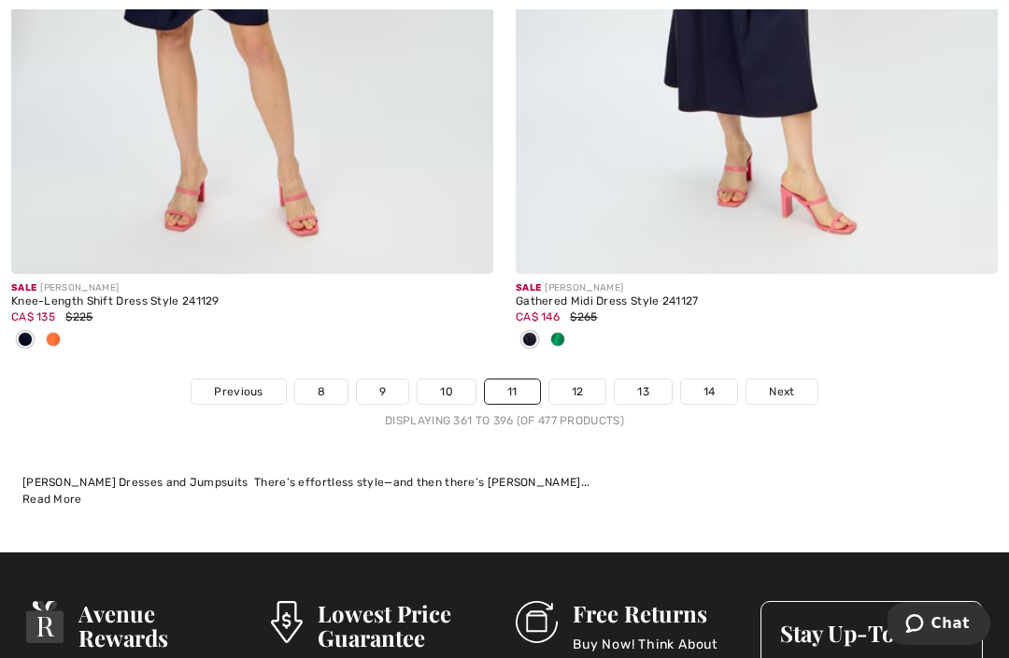
scroll to position [15051, 0]
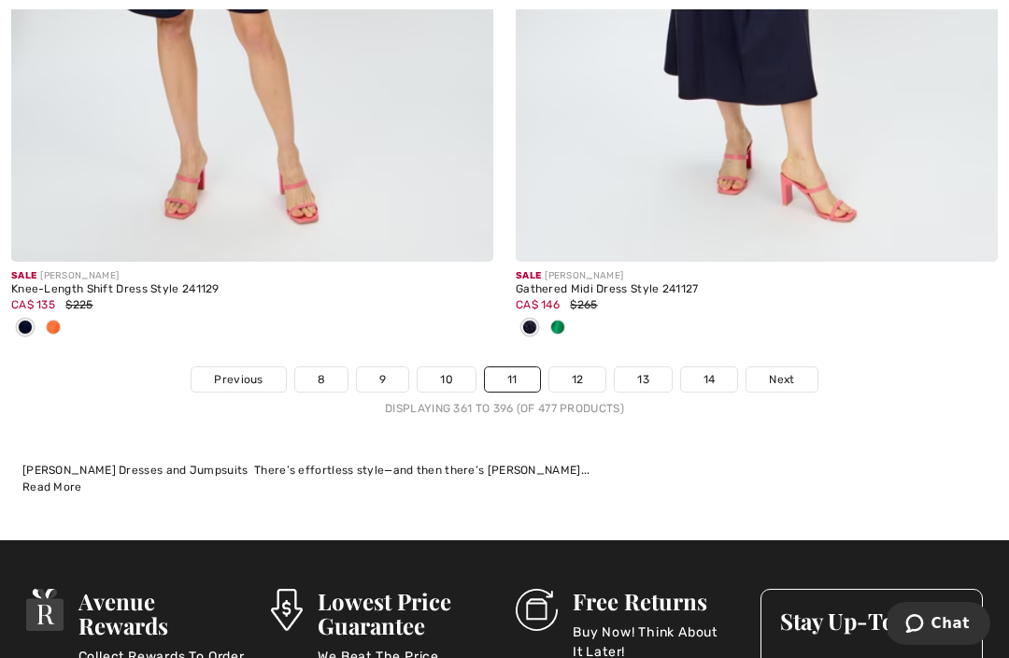
click at [578, 367] on link "12" at bounding box center [577, 379] width 57 height 24
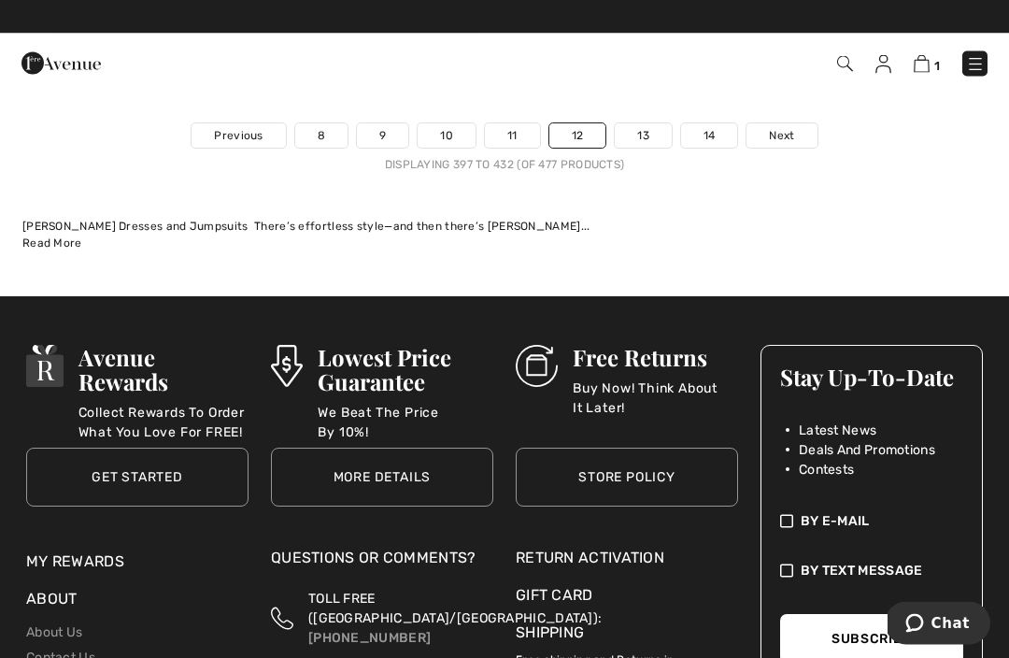
scroll to position [15264, 0]
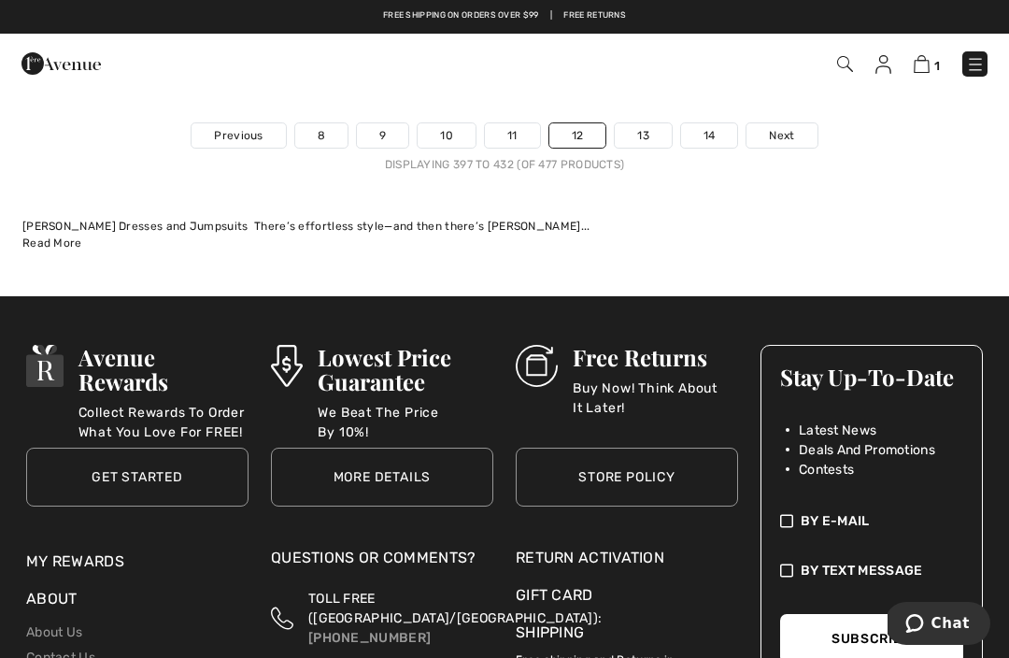
click at [646, 123] on link "13" at bounding box center [643, 135] width 57 height 24
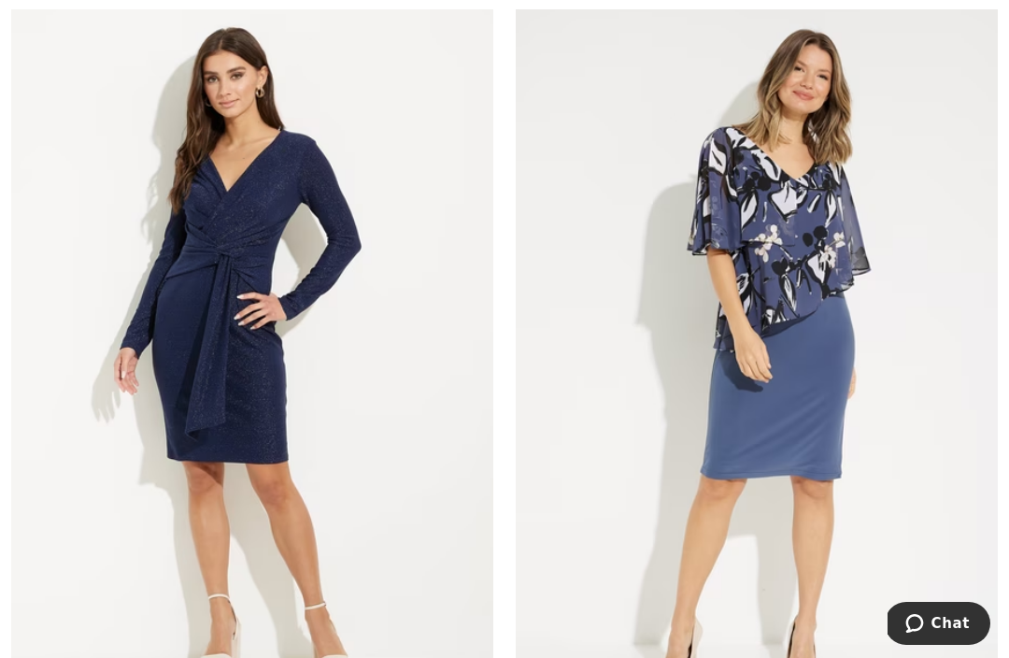
scroll to position [11315, 0]
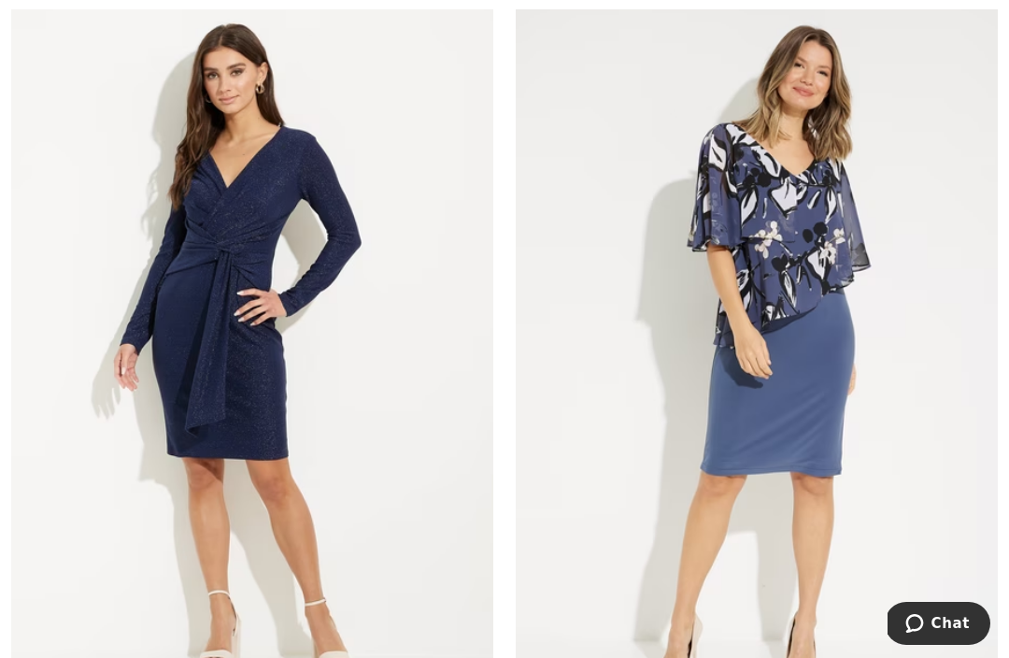
click at [230, 214] on img at bounding box center [252, 355] width 482 height 723
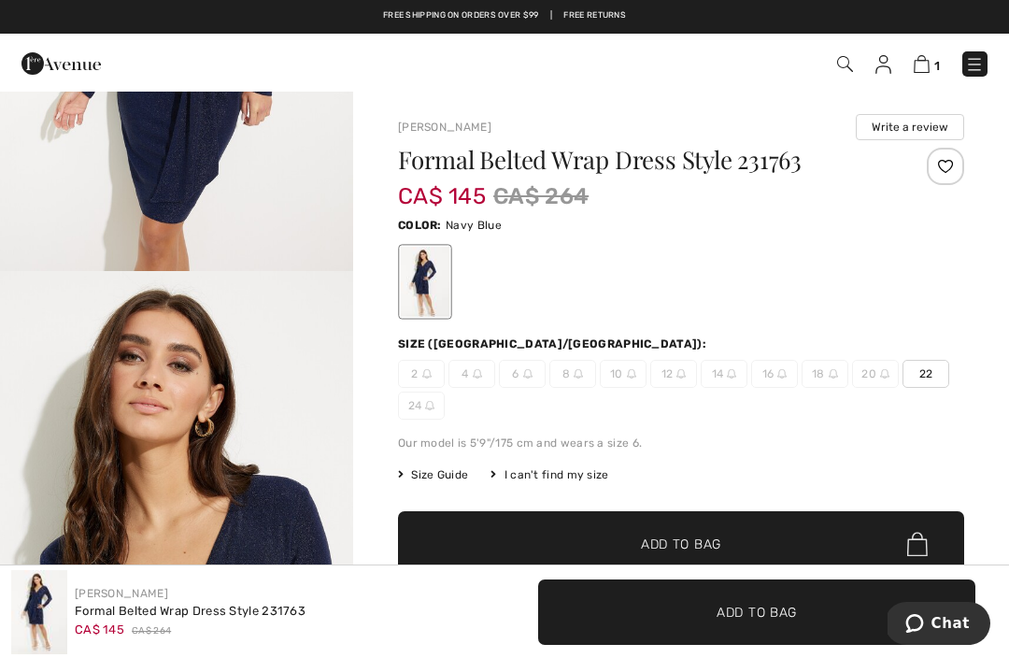
scroll to position [1622, 0]
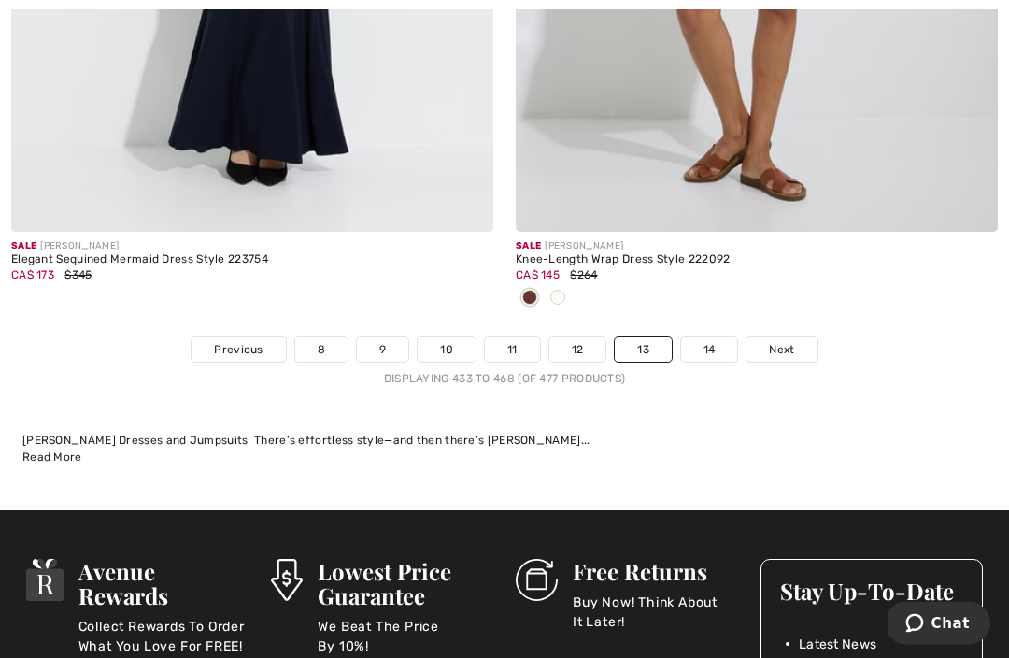
scroll to position [14988, 0]
click at [713, 337] on link "14" at bounding box center [709, 349] width 57 height 24
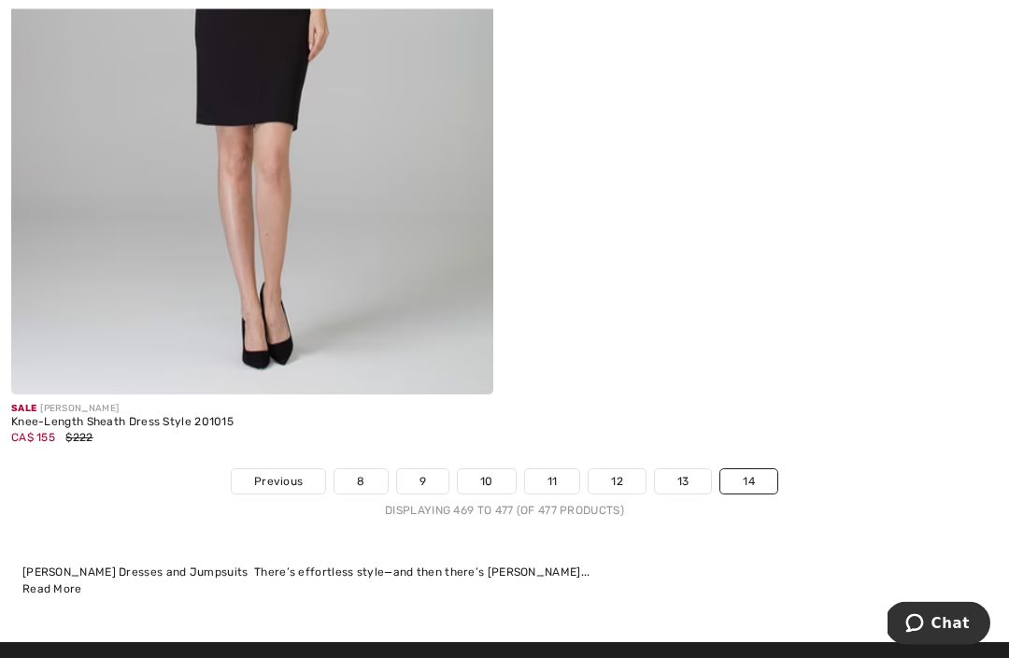
scroll to position [3811, 0]
click at [364, 473] on link "8" at bounding box center [361, 481] width 52 height 24
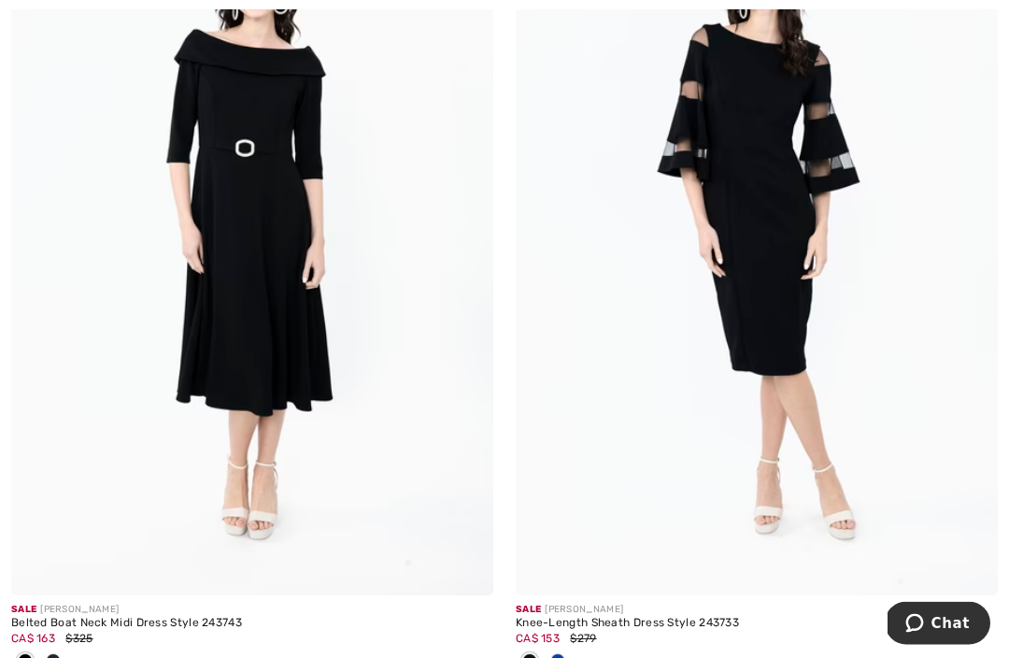
scroll to position [14748, 0]
click at [246, 251] on img at bounding box center [252, 233] width 482 height 723
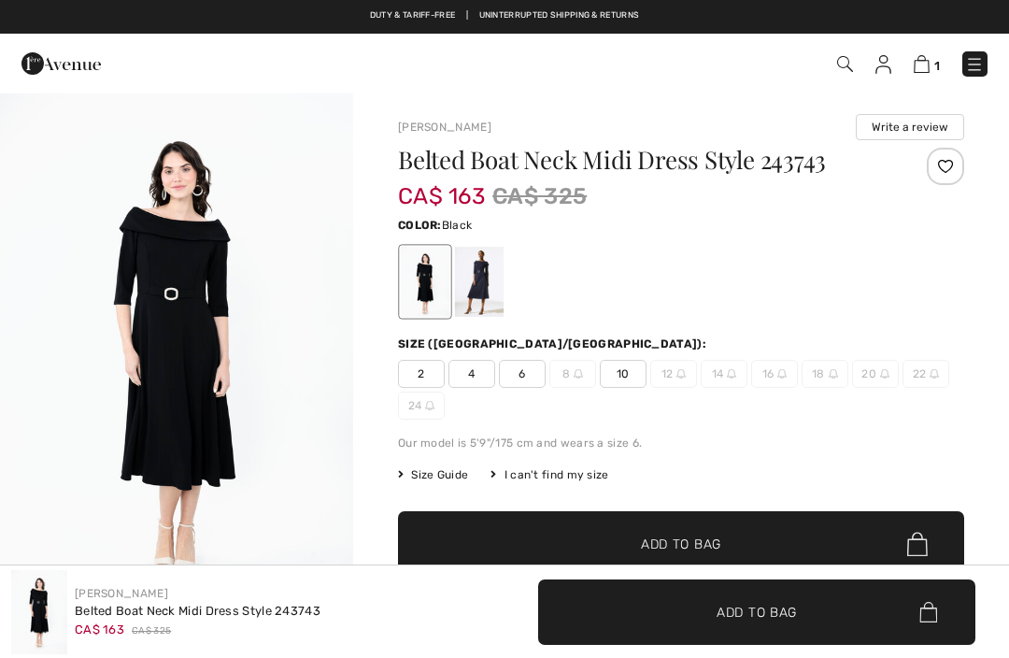
checkbox input "true"
click at [491, 278] on div at bounding box center [479, 282] width 49 height 70
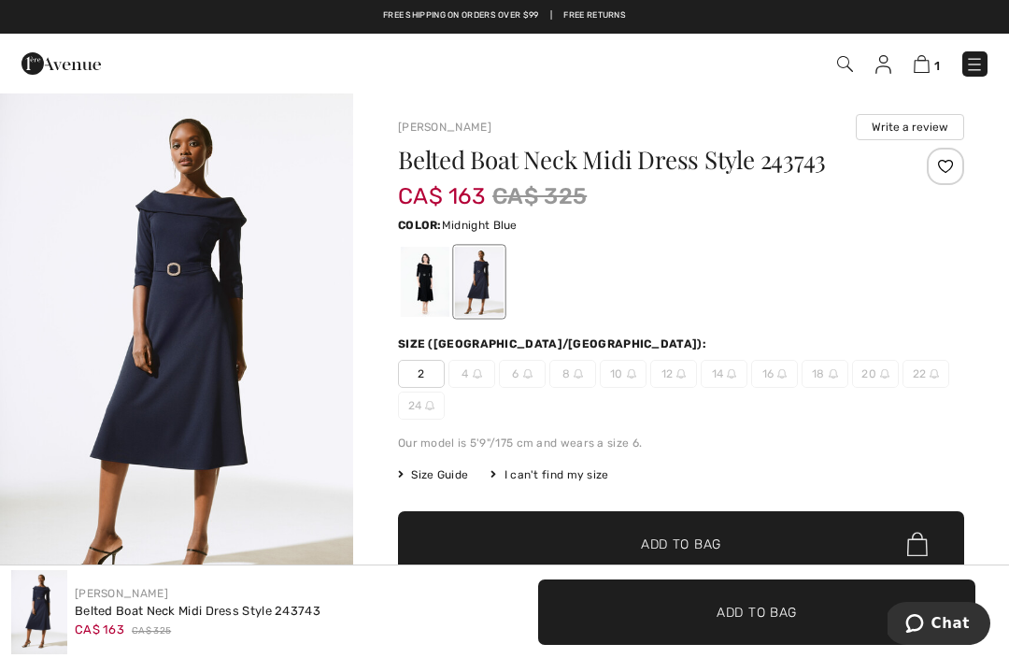
click at [436, 276] on div at bounding box center [425, 282] width 49 height 70
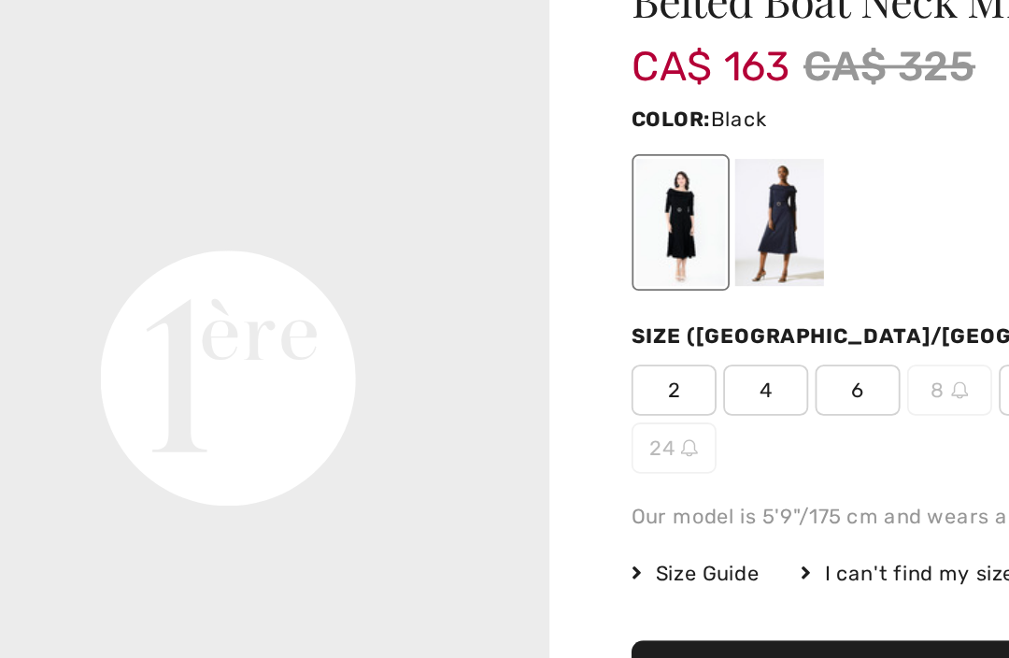
click at [398, 164] on span "CA$ 163" at bounding box center [441, 186] width 87 height 45
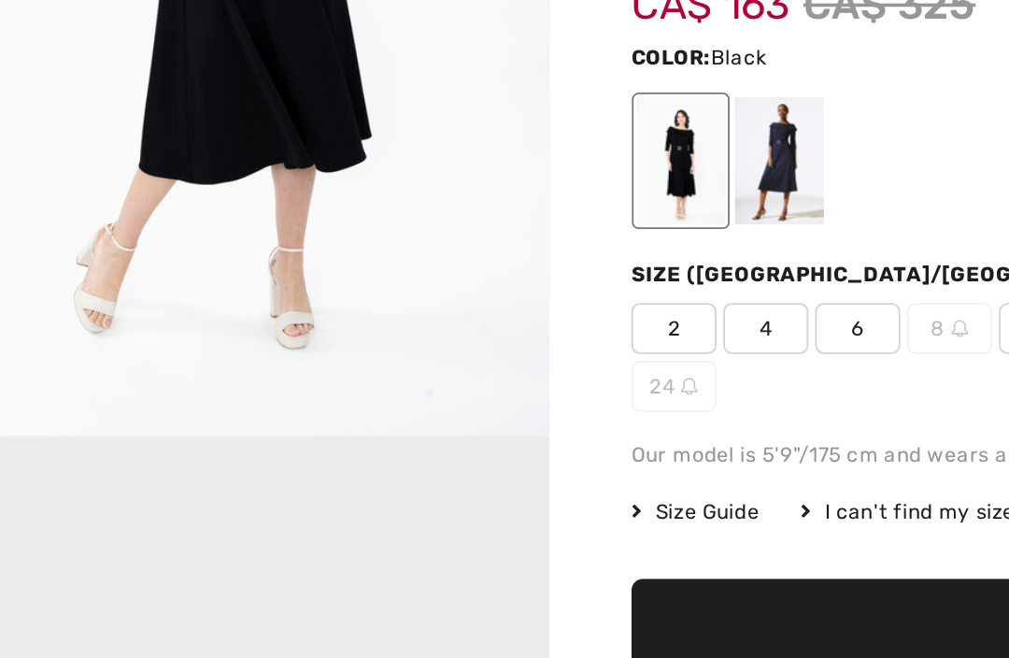
scroll to position [717, 0]
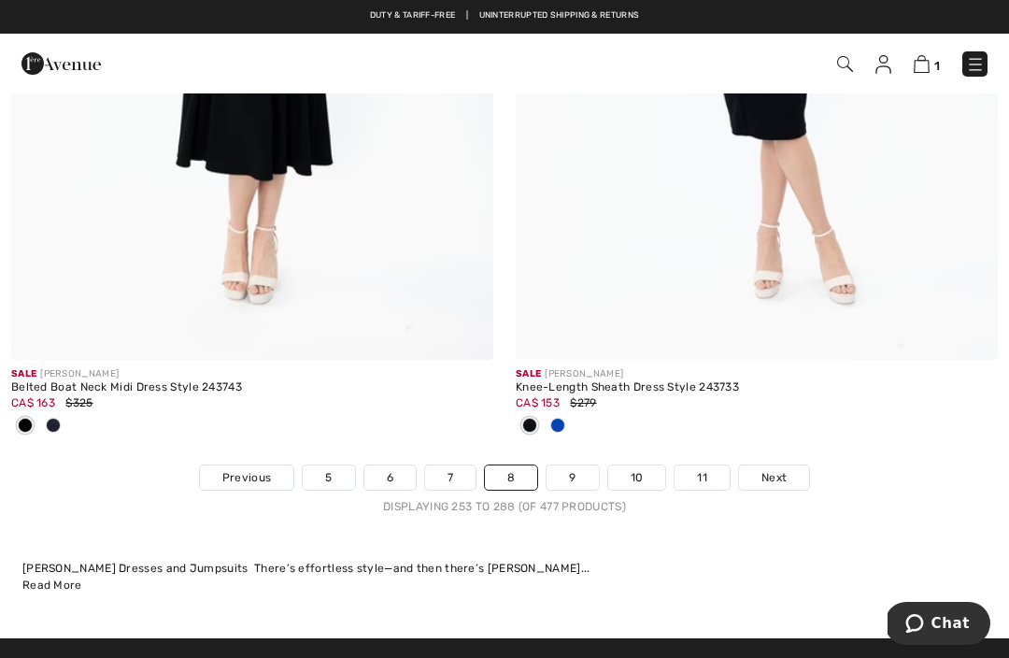
scroll to position [14988, 0]
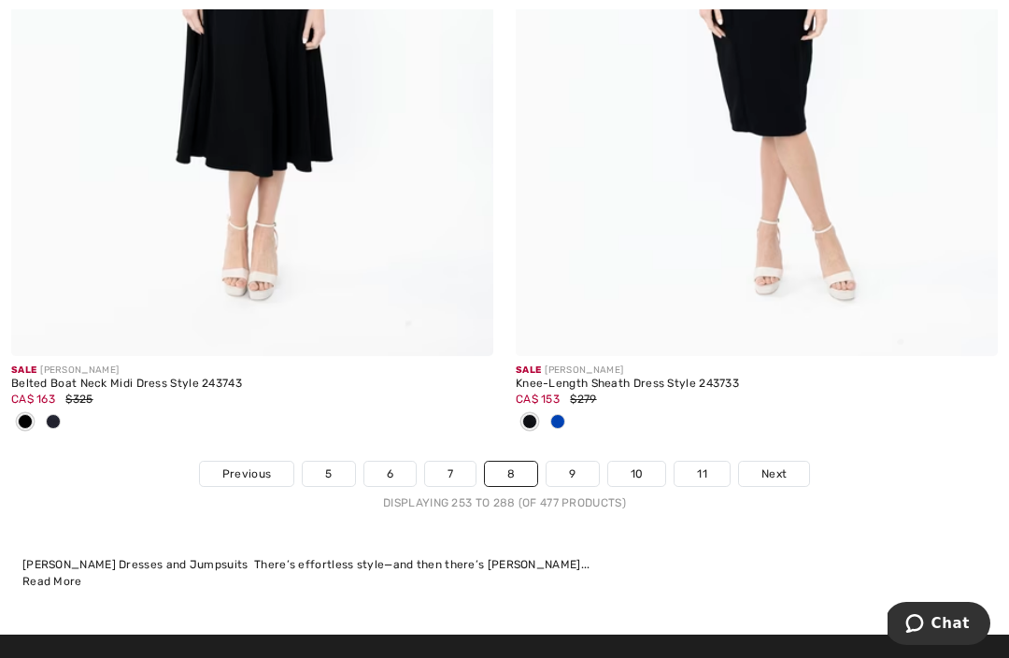
click at [452, 462] on link "7" at bounding box center [450, 474] width 50 height 24
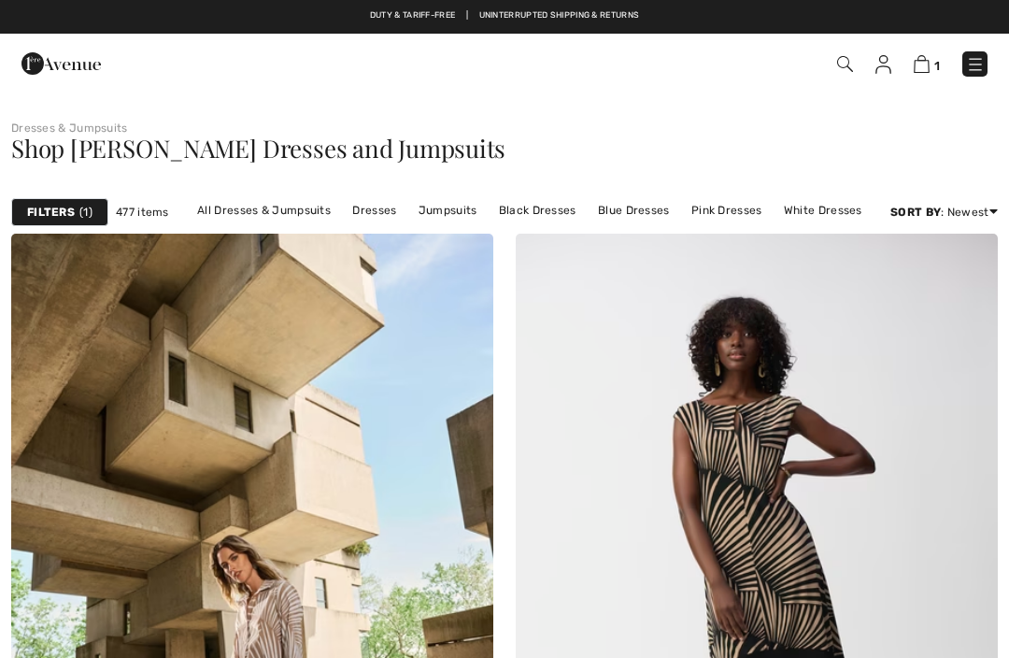
checkbox input "true"
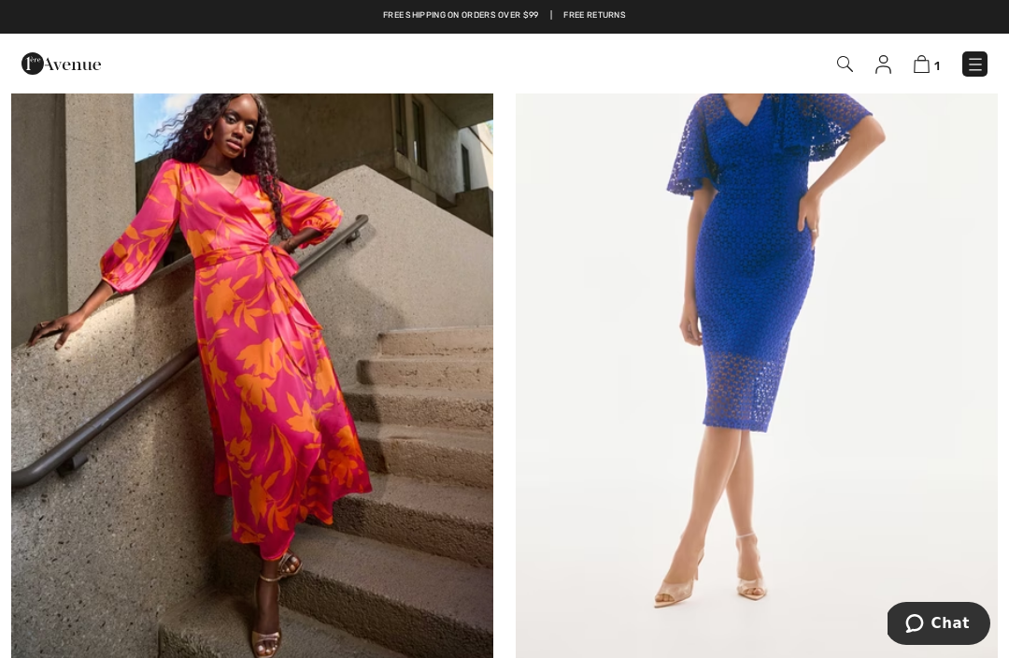
scroll to position [12254, 0]
click at [306, 329] on img at bounding box center [252, 306] width 482 height 723
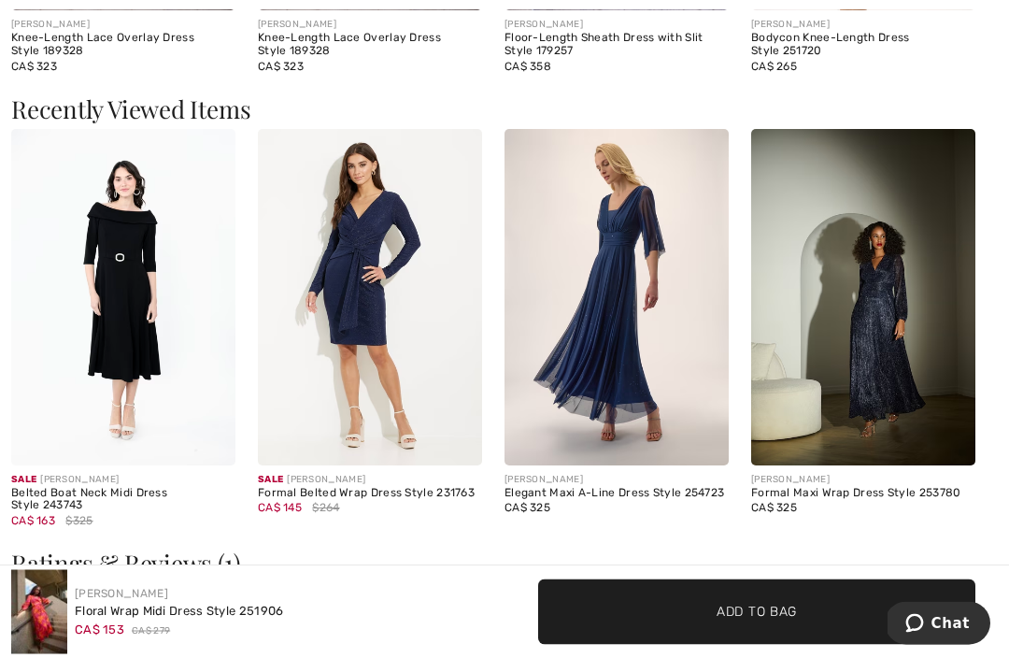
scroll to position [2016, 0]
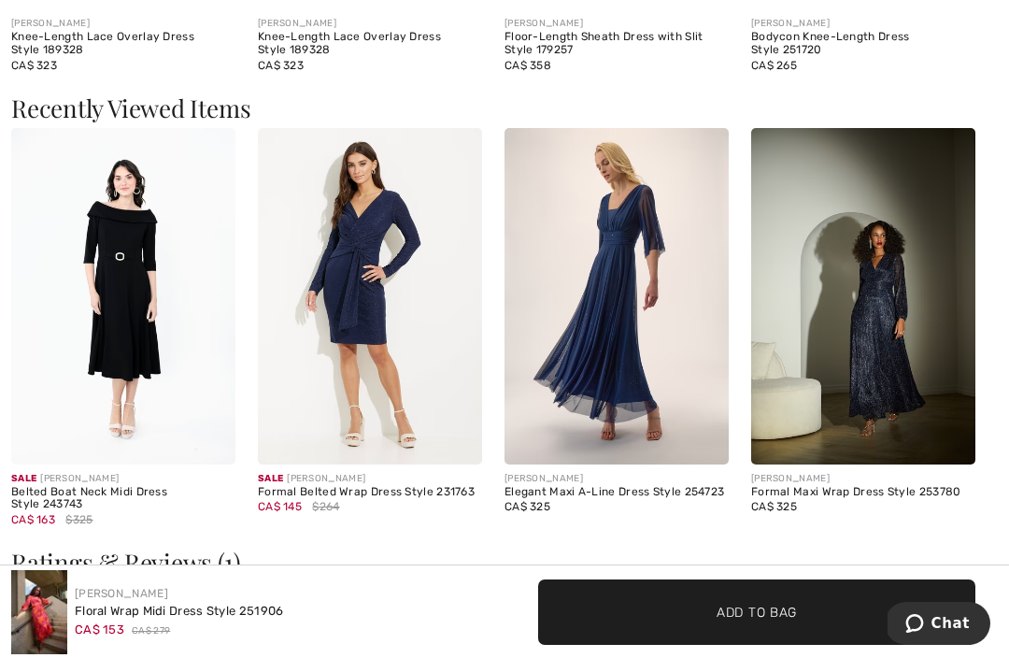
click at [897, 293] on img at bounding box center [863, 296] width 224 height 336
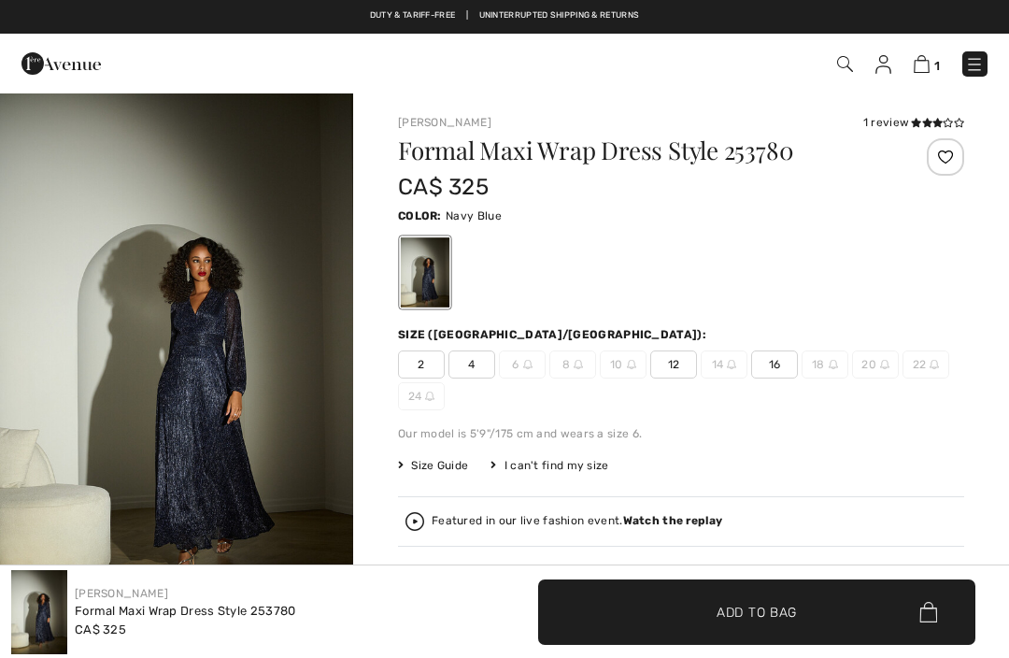
checkbox input "true"
click at [916, 127] on icon at bounding box center [916, 122] width 10 height 9
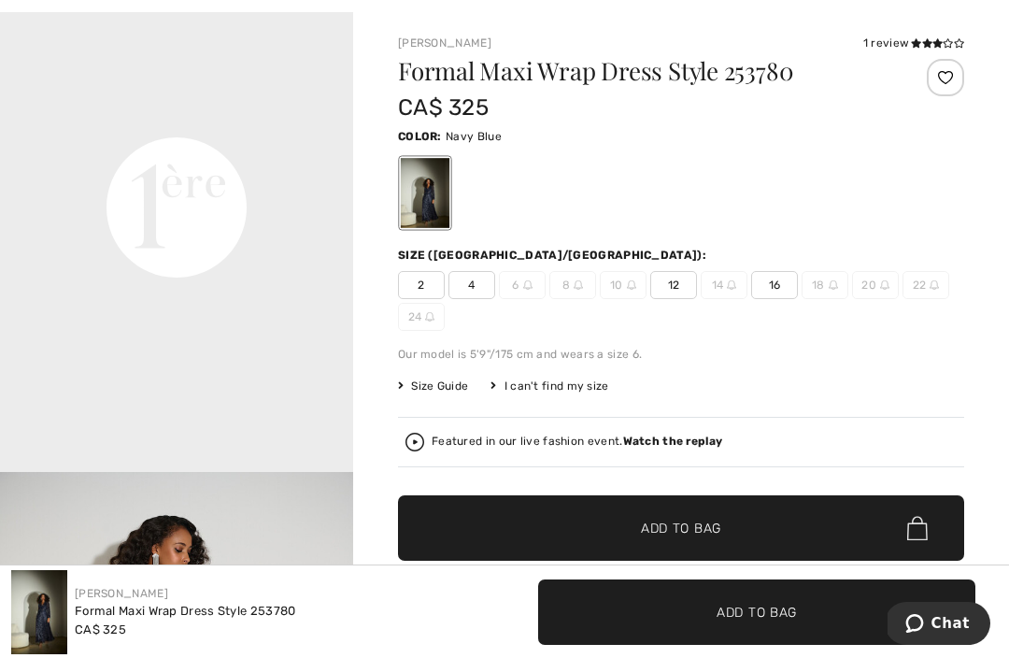
scroll to position [1131, 0]
click at [574, 287] on img at bounding box center [578, 284] width 9 height 9
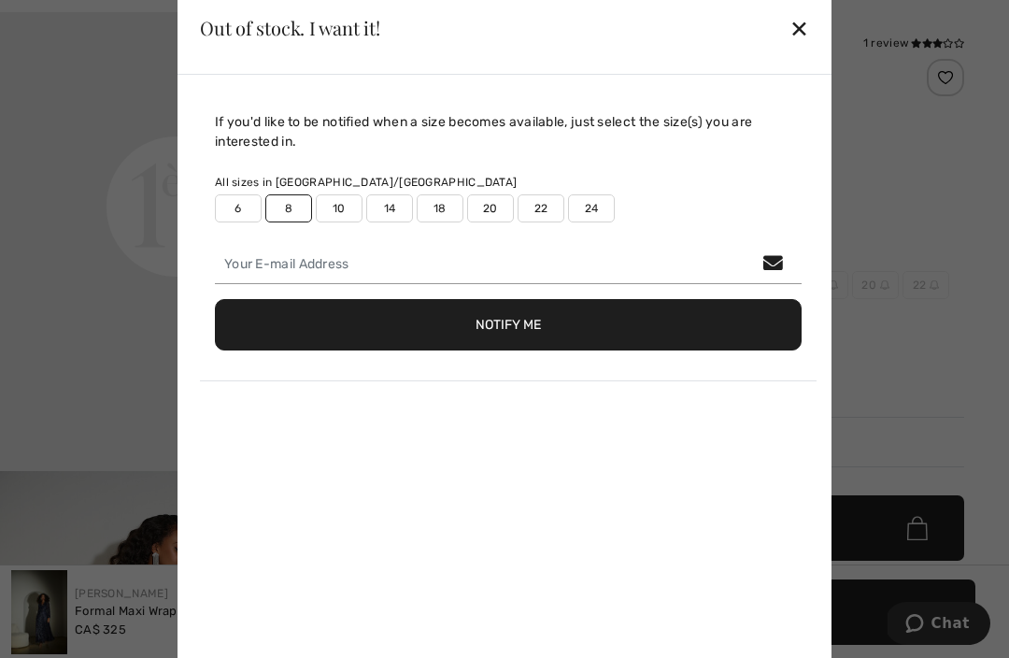
click at [240, 210] on label "6" at bounding box center [238, 208] width 47 height 28
type input "true"
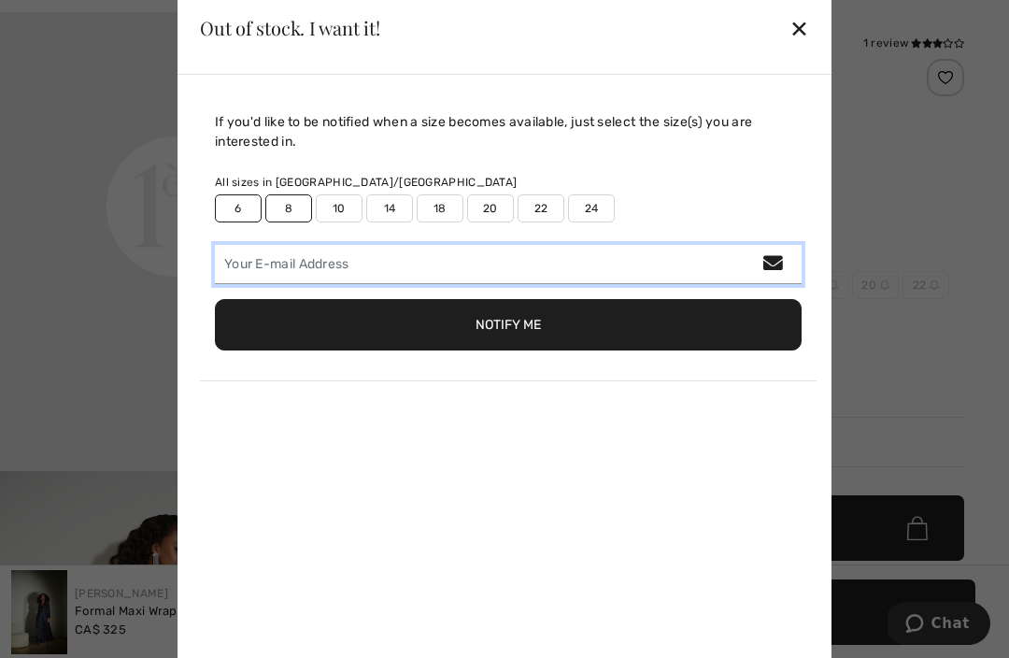
click at [229, 266] on input "email" at bounding box center [508, 264] width 587 height 39
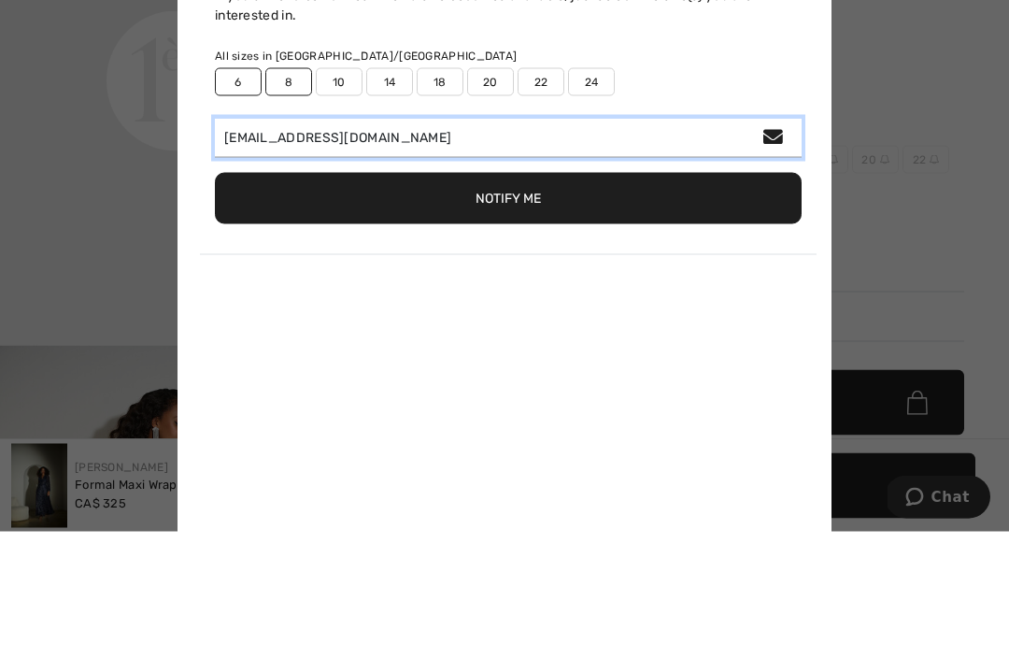
type input "anddeb.knight@gmail.com"
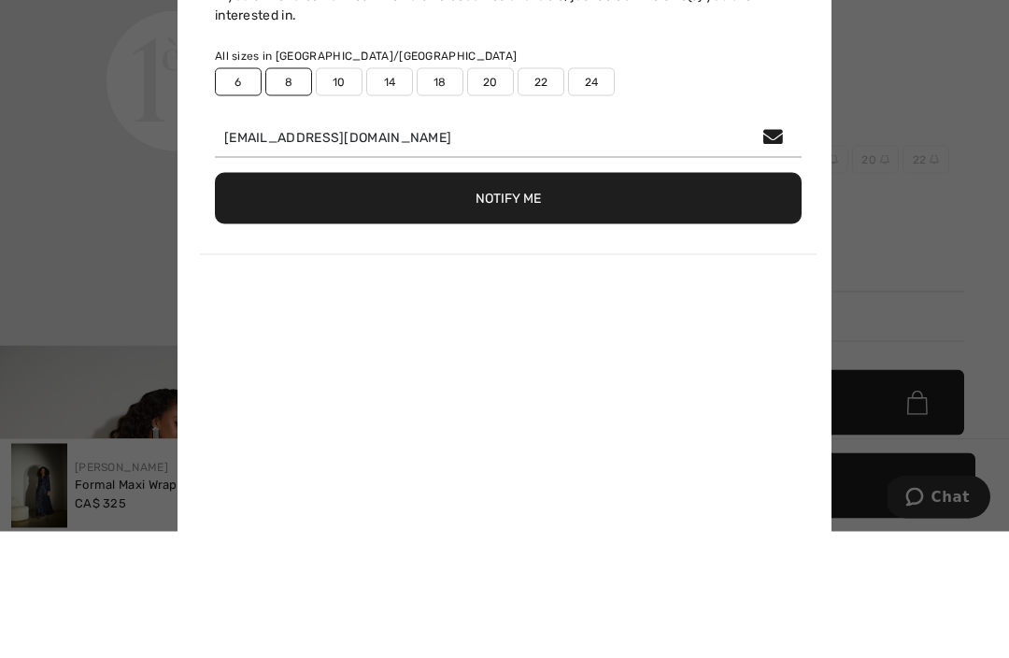
click at [502, 299] on button "Notify Me" at bounding box center [508, 324] width 587 height 51
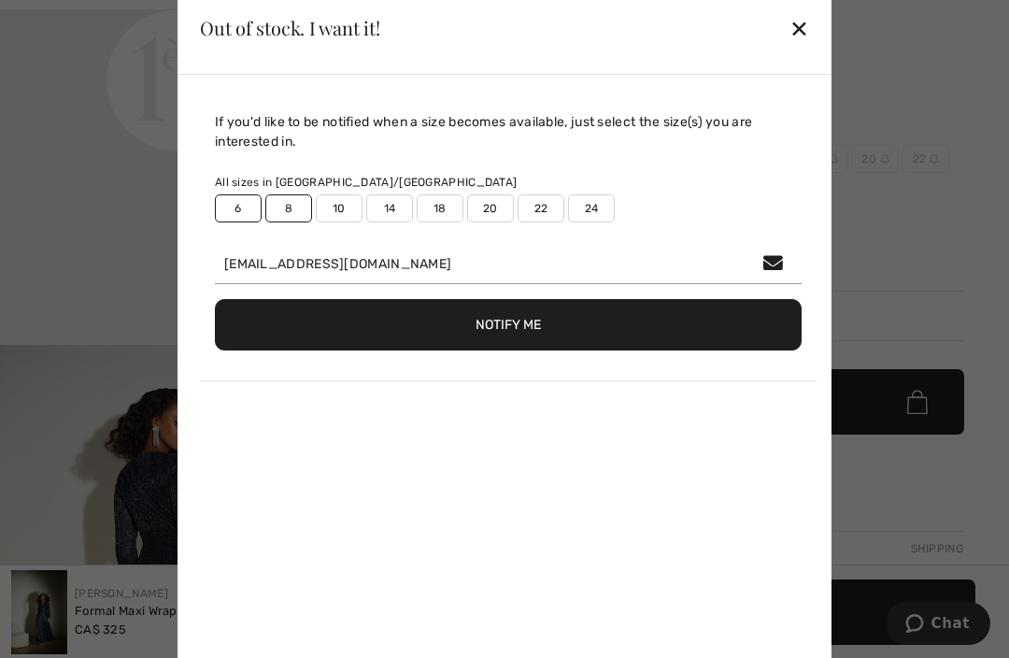
click at [806, 29] on div "✕" at bounding box center [800, 27] width 20 height 39
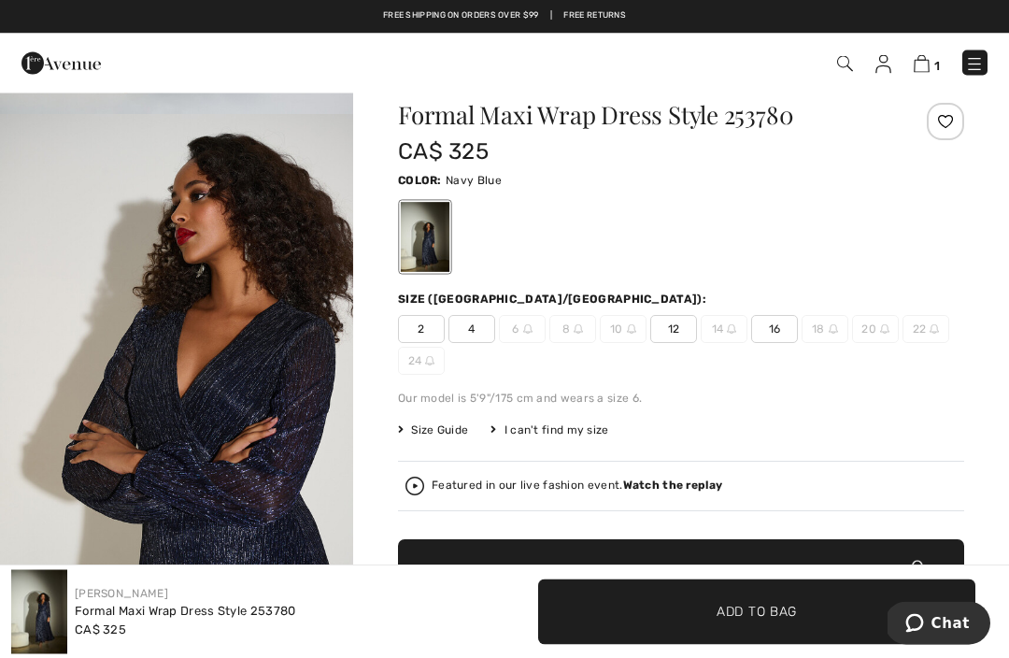
scroll to position [0, 0]
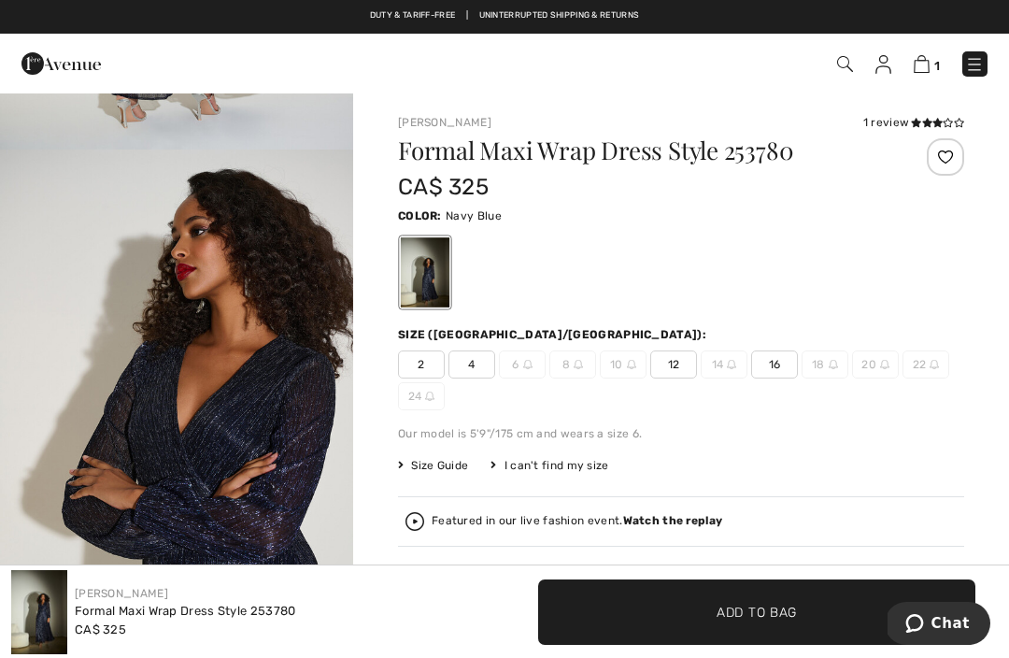
click at [924, 67] on img at bounding box center [922, 64] width 16 height 18
